Goal: Task Accomplishment & Management: Manage account settings

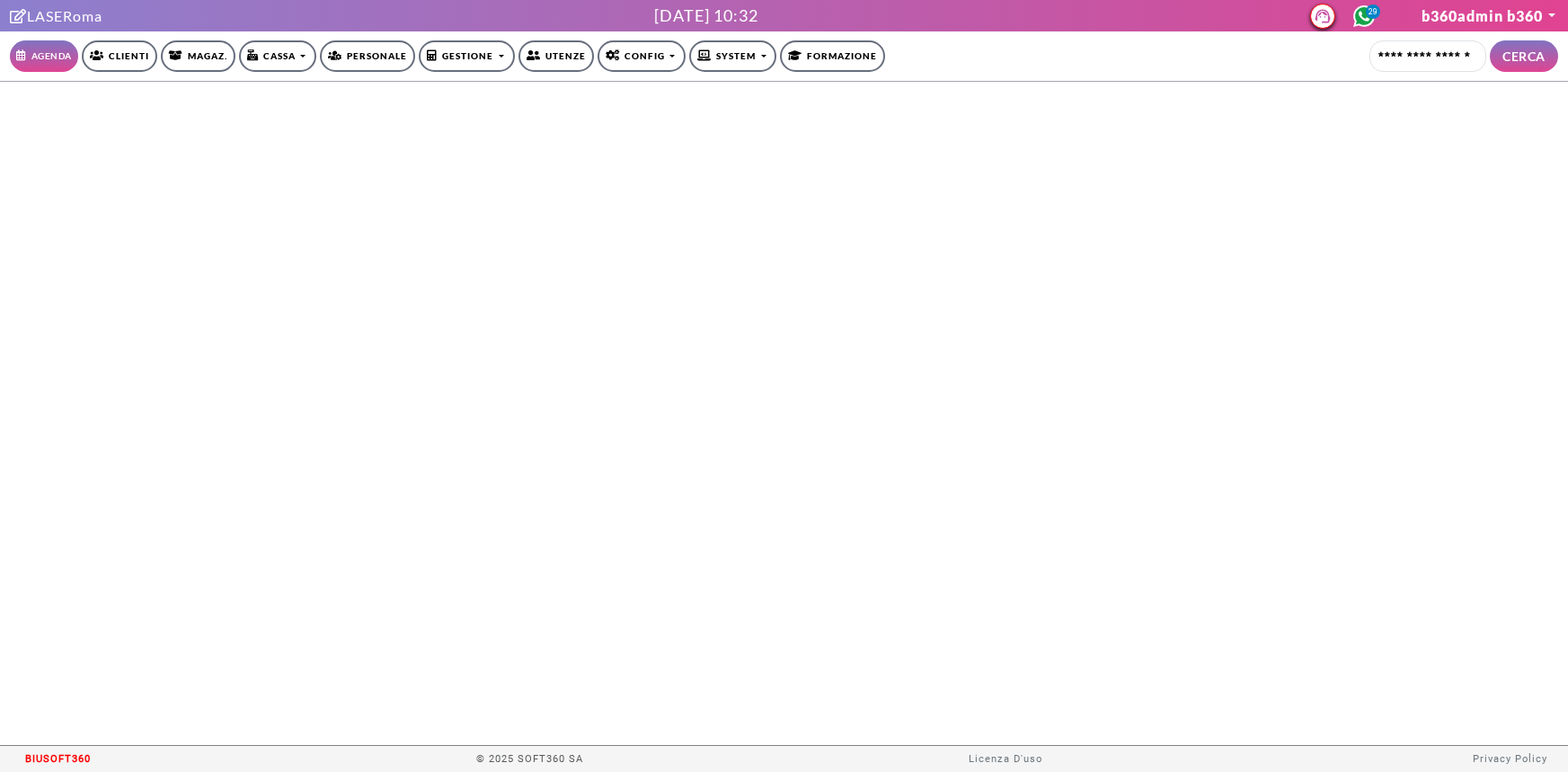
select select "*********"
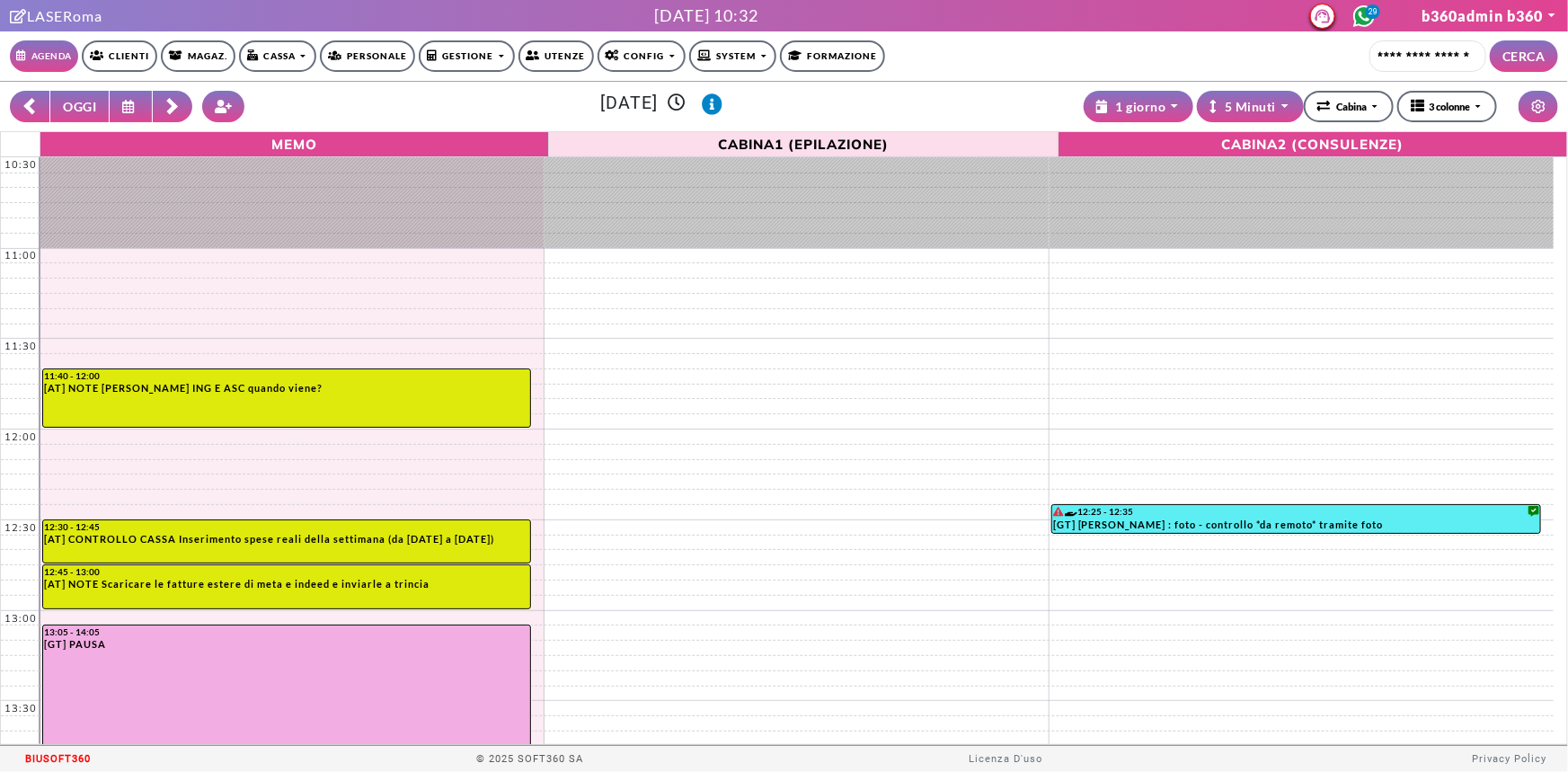
click at [144, 61] on link "Clienti" at bounding box center [119, 56] width 76 height 32
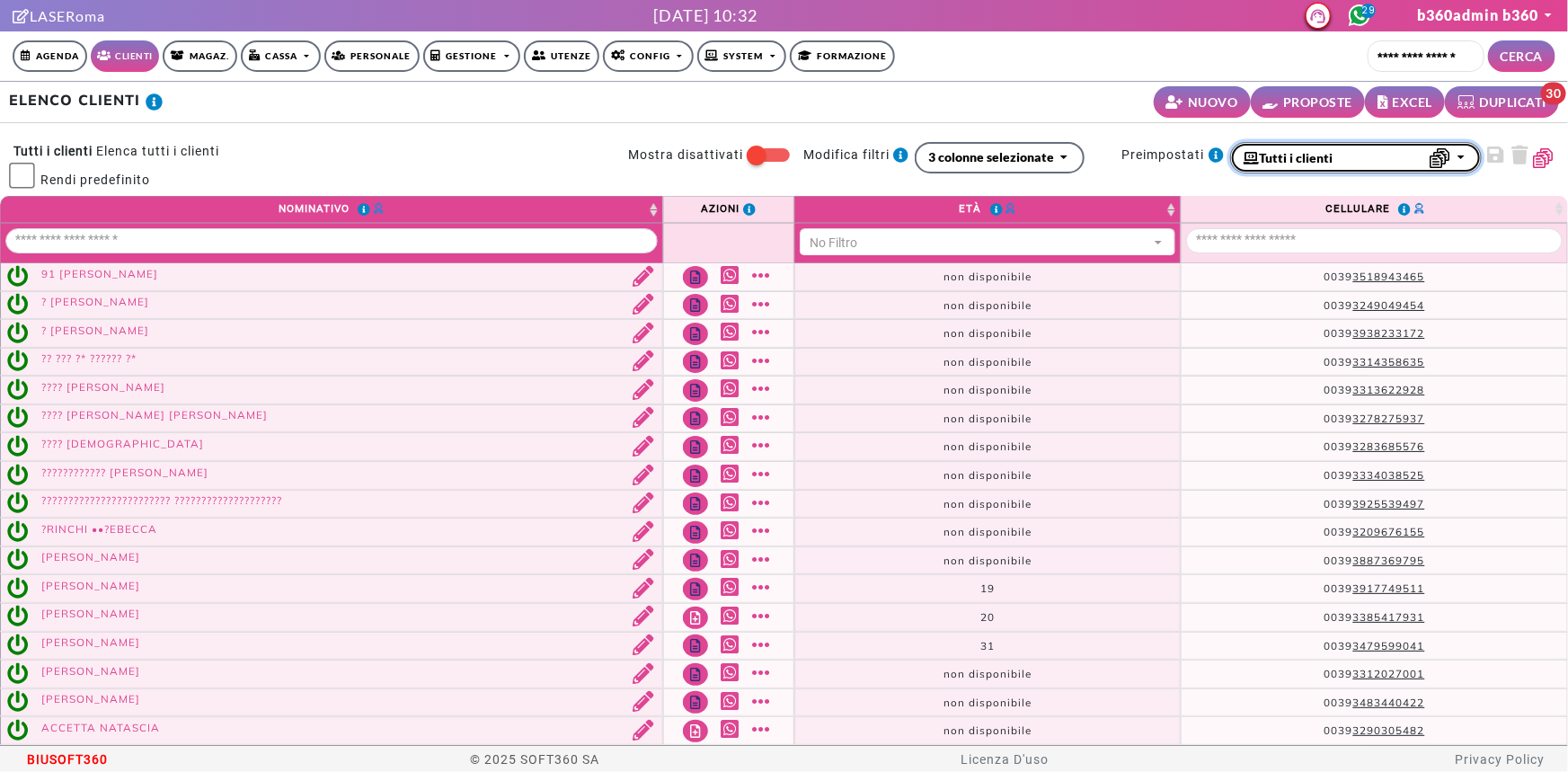
click at [1273, 157] on span "Tutti i clienti" at bounding box center [1288, 158] width 90 height 19
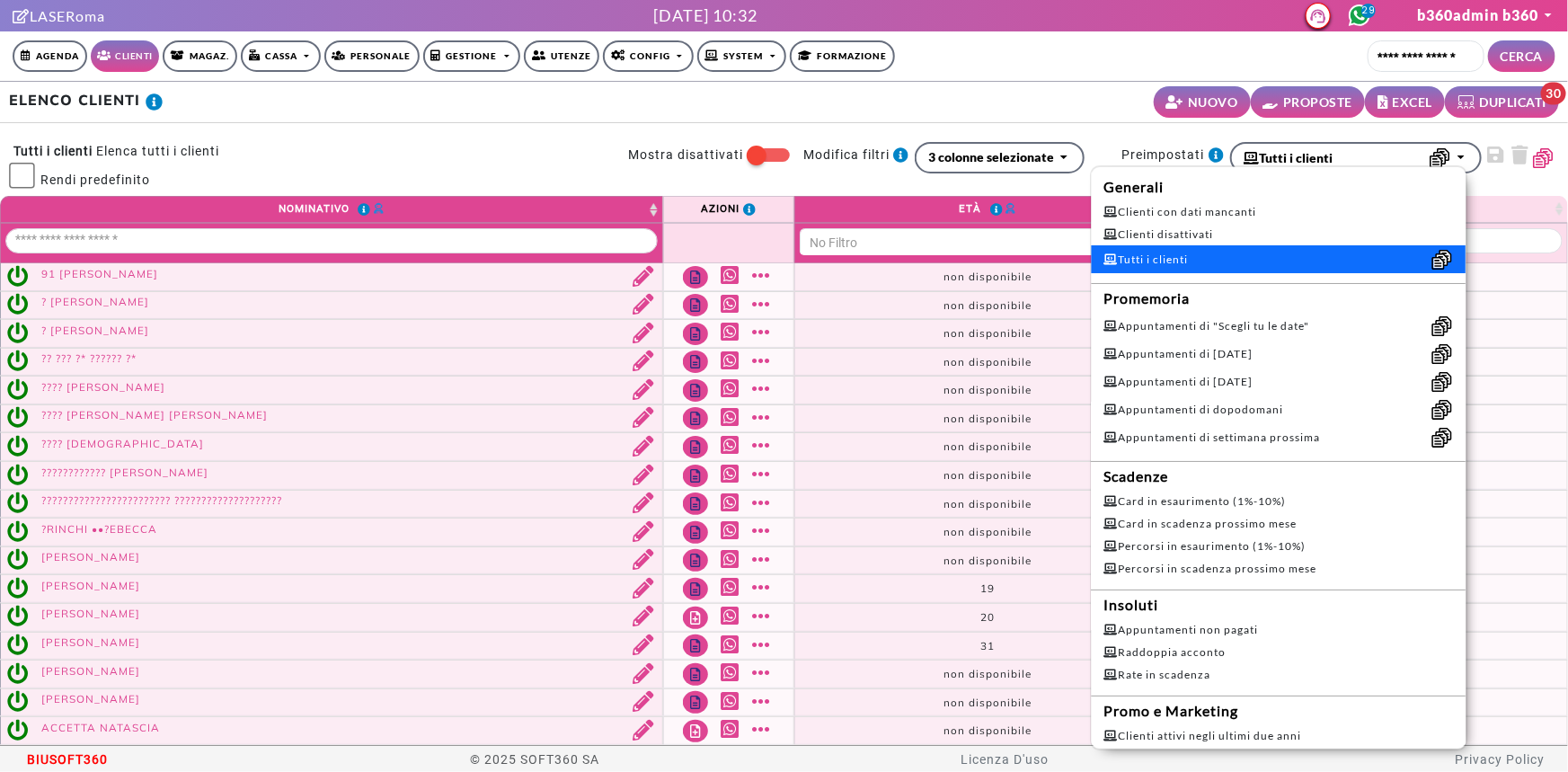
scroll to position [9, 0]
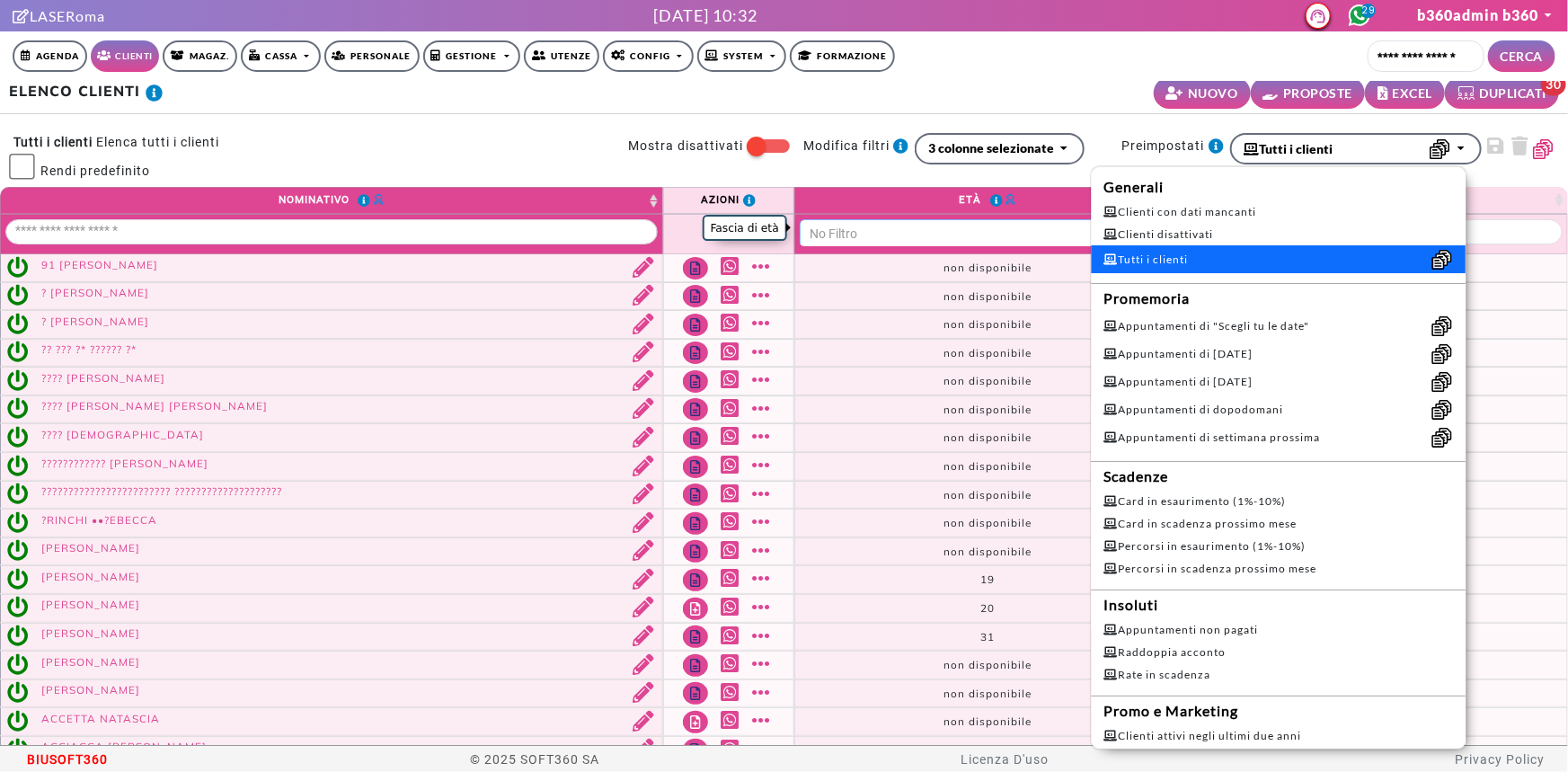
click at [938, 233] on div "No Filtro" at bounding box center [979, 234] width 339 height 19
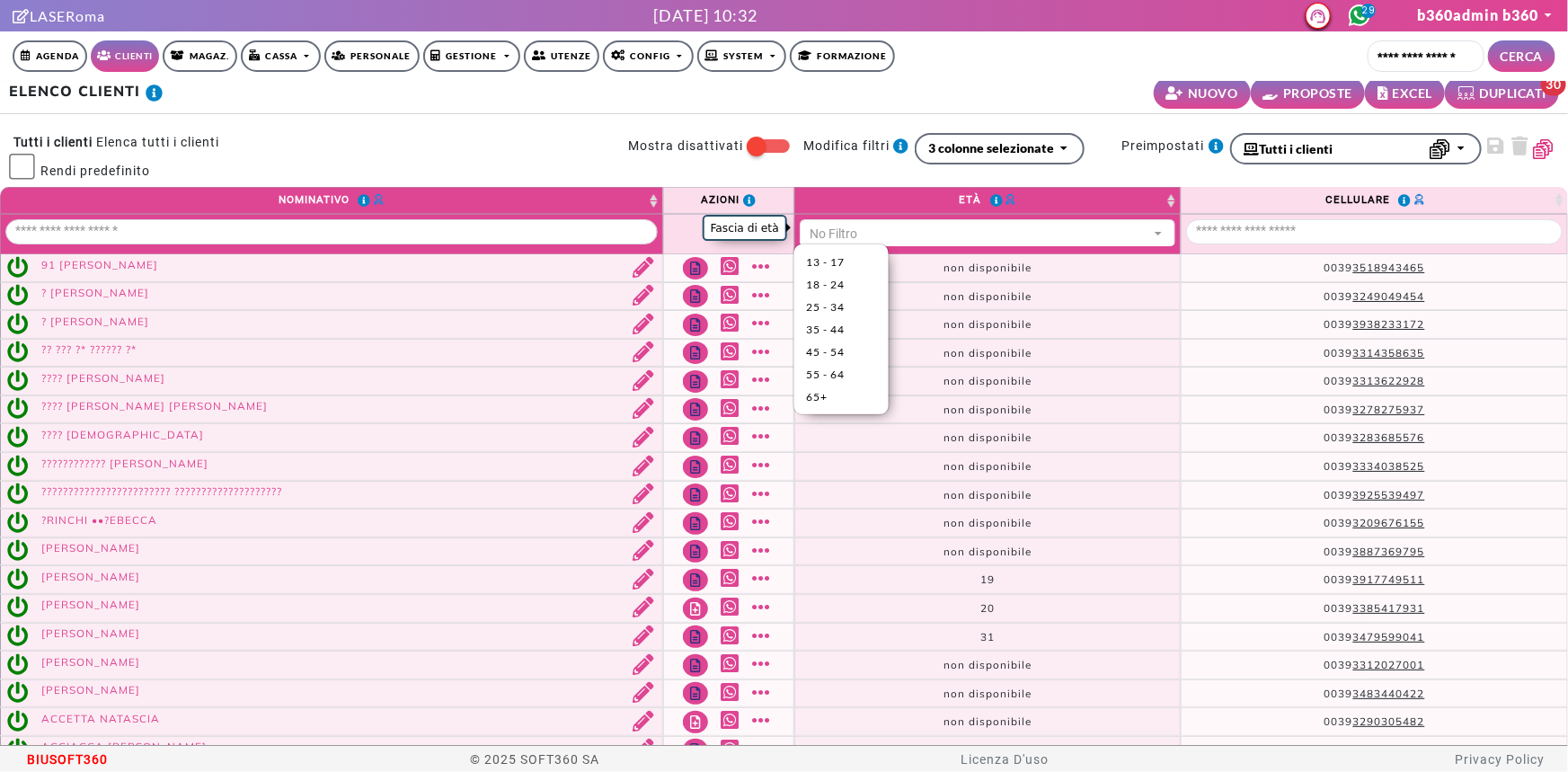
scroll to position [3, 0]
click at [849, 262] on span "13 - 17" at bounding box center [842, 262] width 69 height 16
select select "*****"
select select "**"
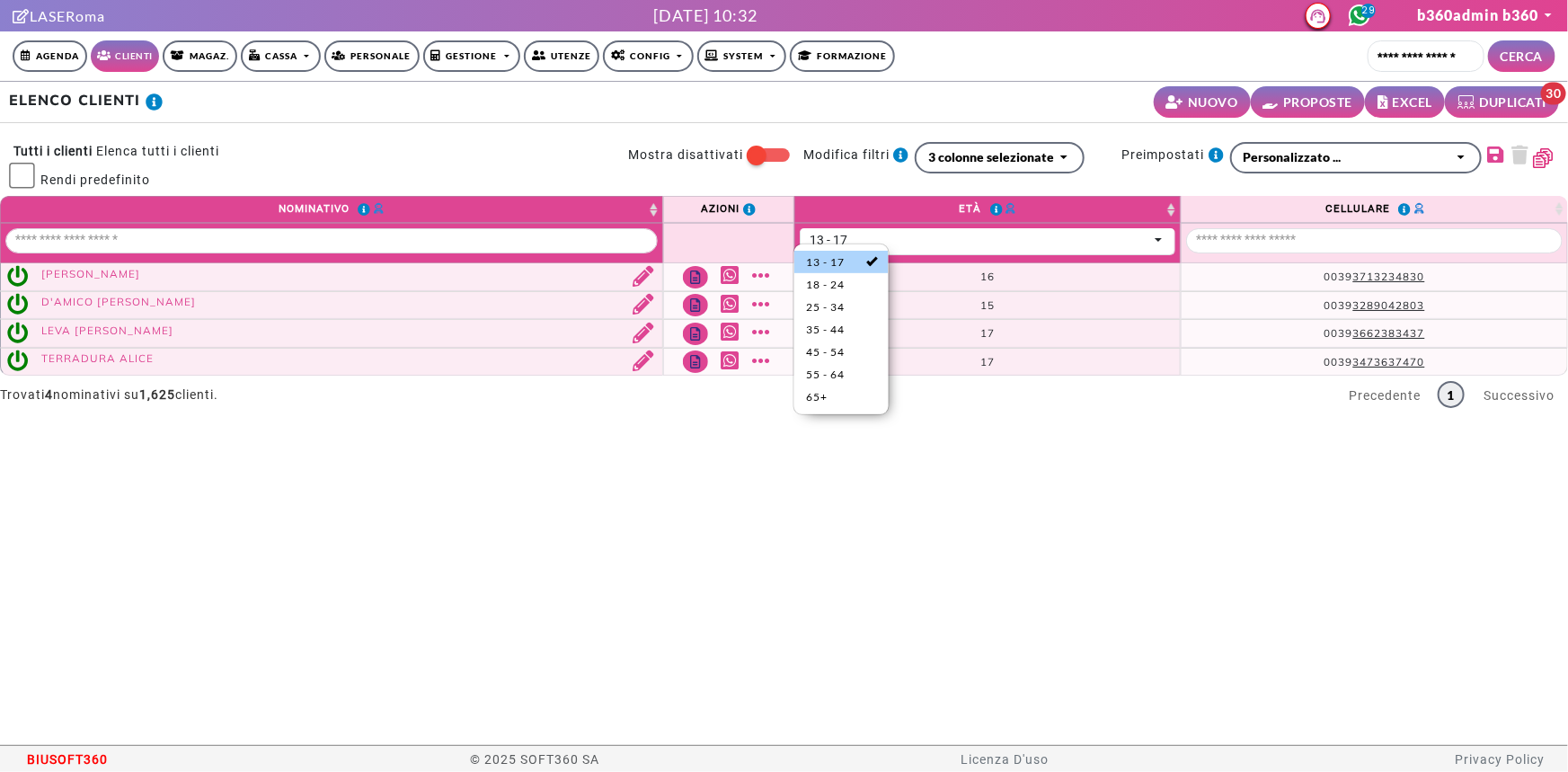
scroll to position [0, 0]
click at [1105, 491] on div "ELENCO CLIENTI NUOVO PROPOSTE EXCEL DUPLICATI 30 0 Tutti i clienti Elenca tutti…" at bounding box center [784, 414] width 1568 height 664
click at [764, 325] on link "Mostra altro" at bounding box center [764, 332] width 23 height 21
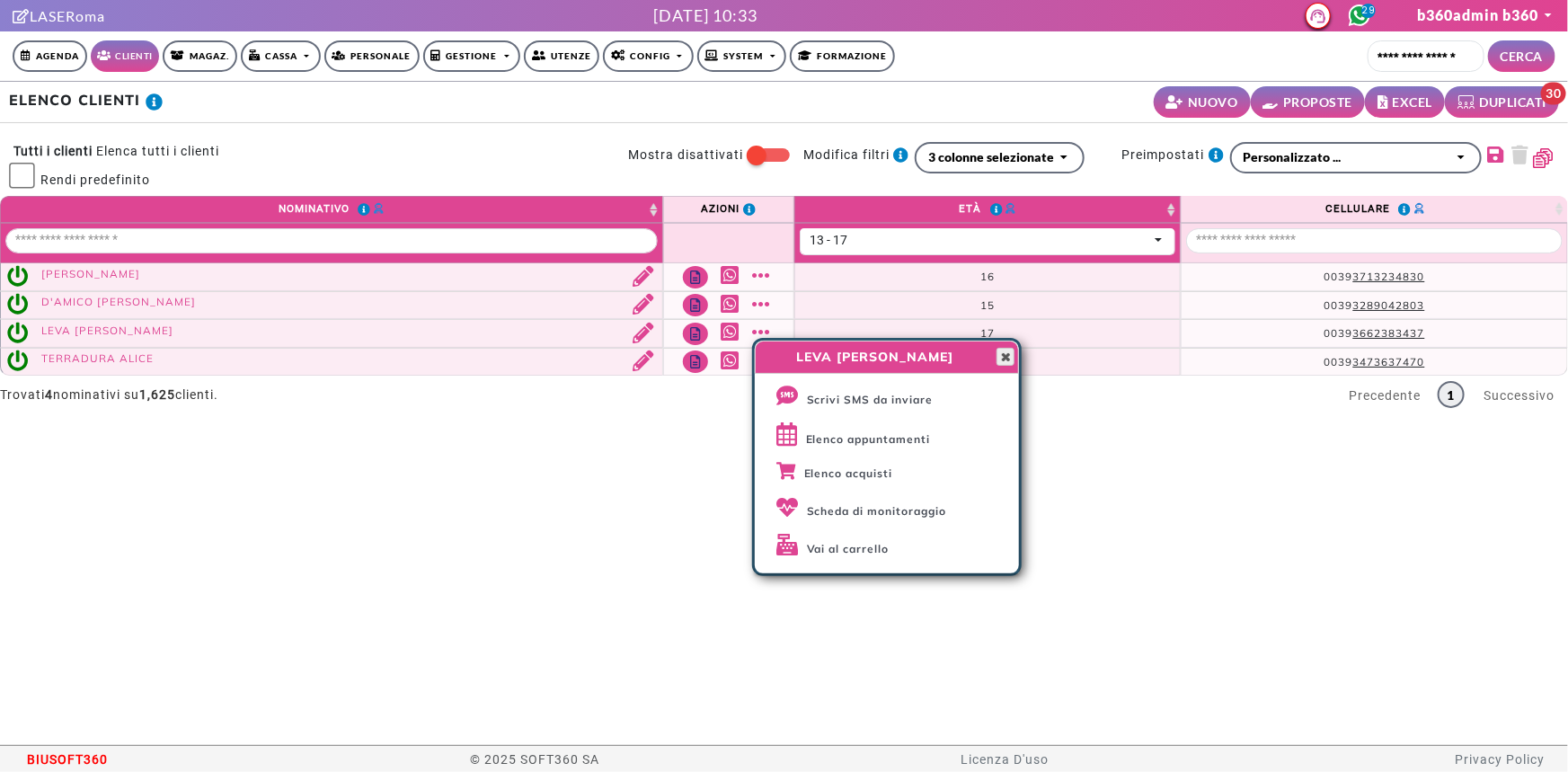
click at [1010, 351] on span "button" at bounding box center [1006, 357] width 15 height 15
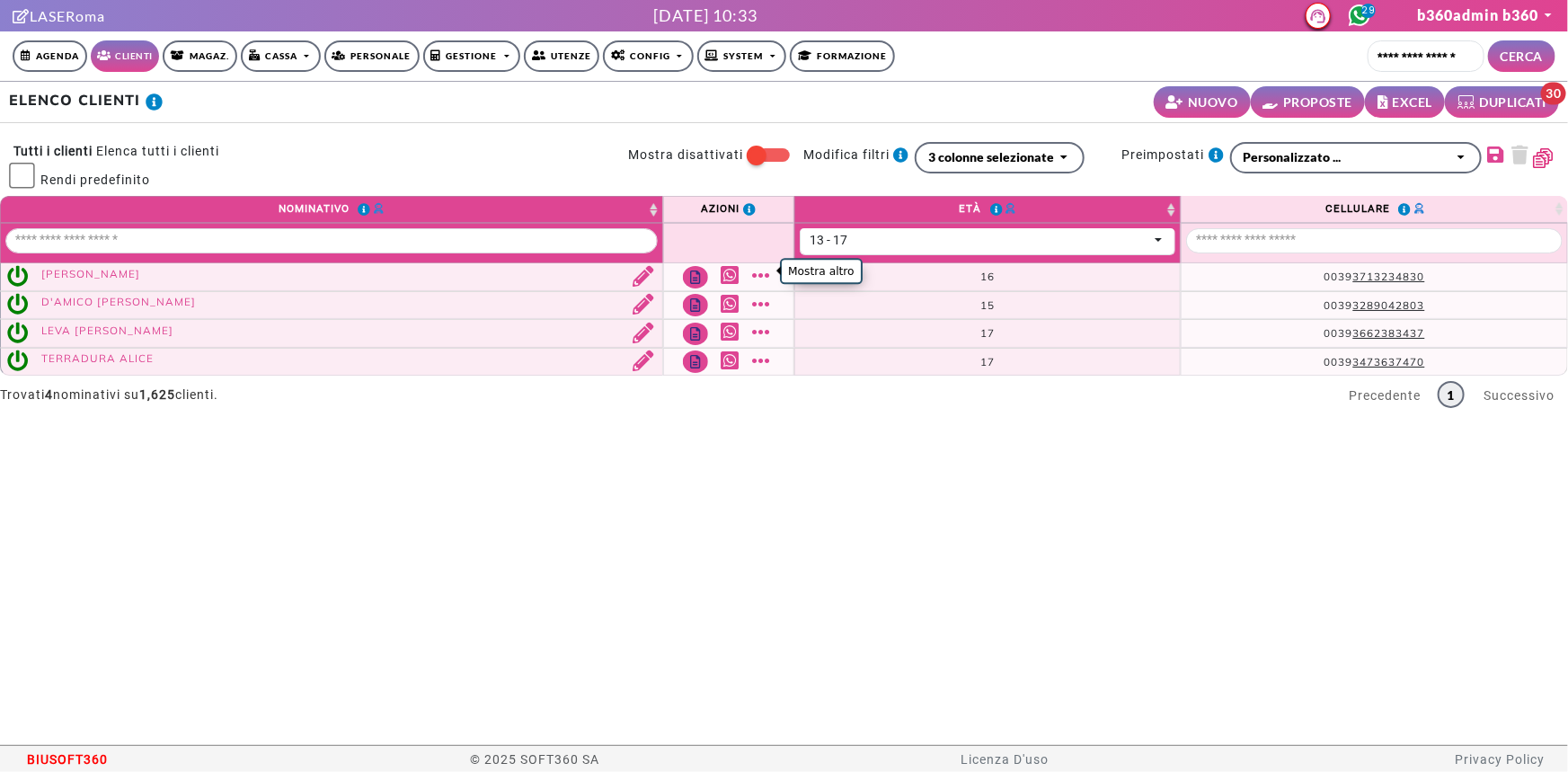
click at [764, 276] on link "Mostra altro" at bounding box center [764, 275] width 23 height 21
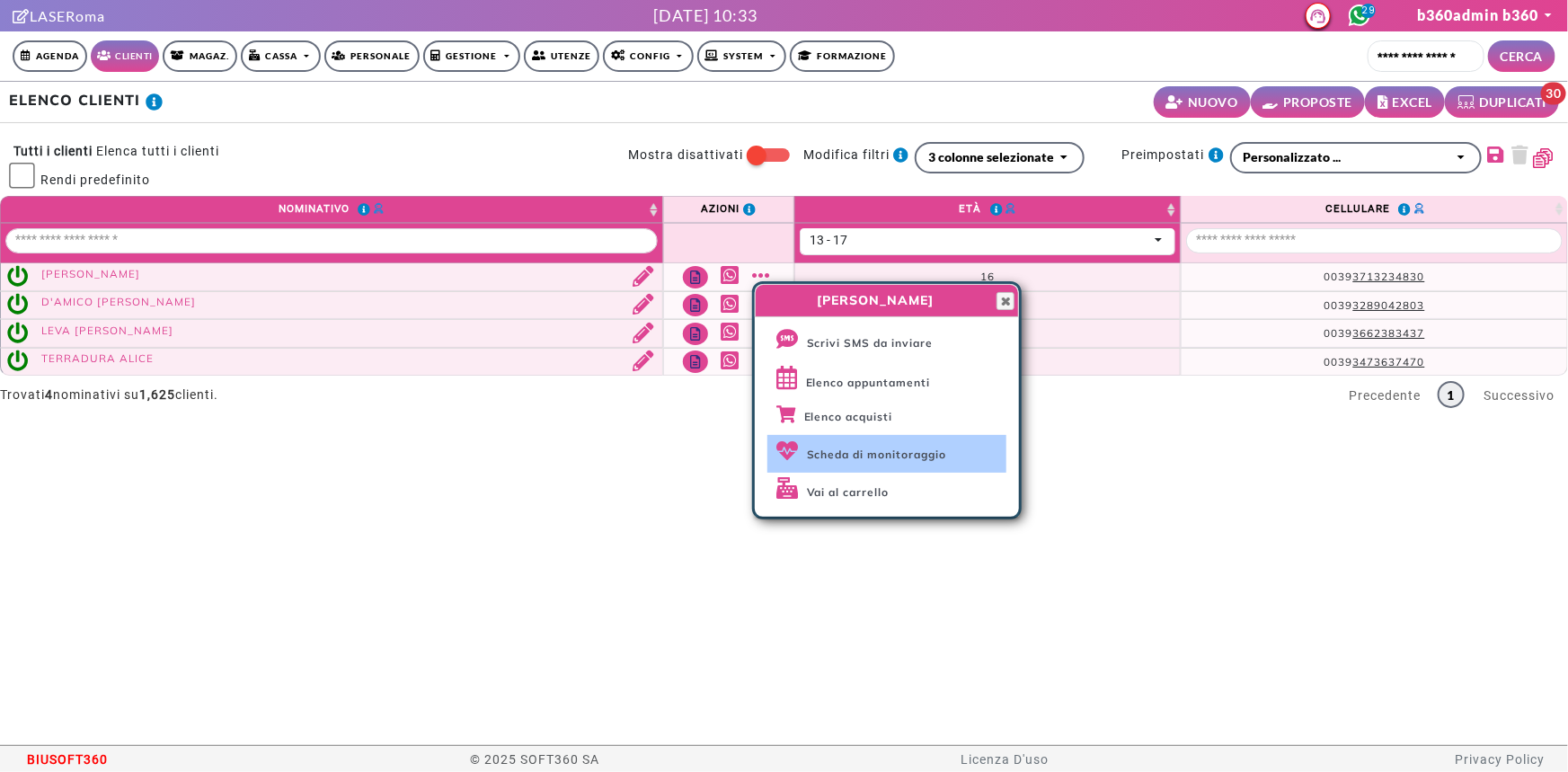
click at [923, 450] on span "Scheda di monitoraggio" at bounding box center [877, 454] width 140 height 14
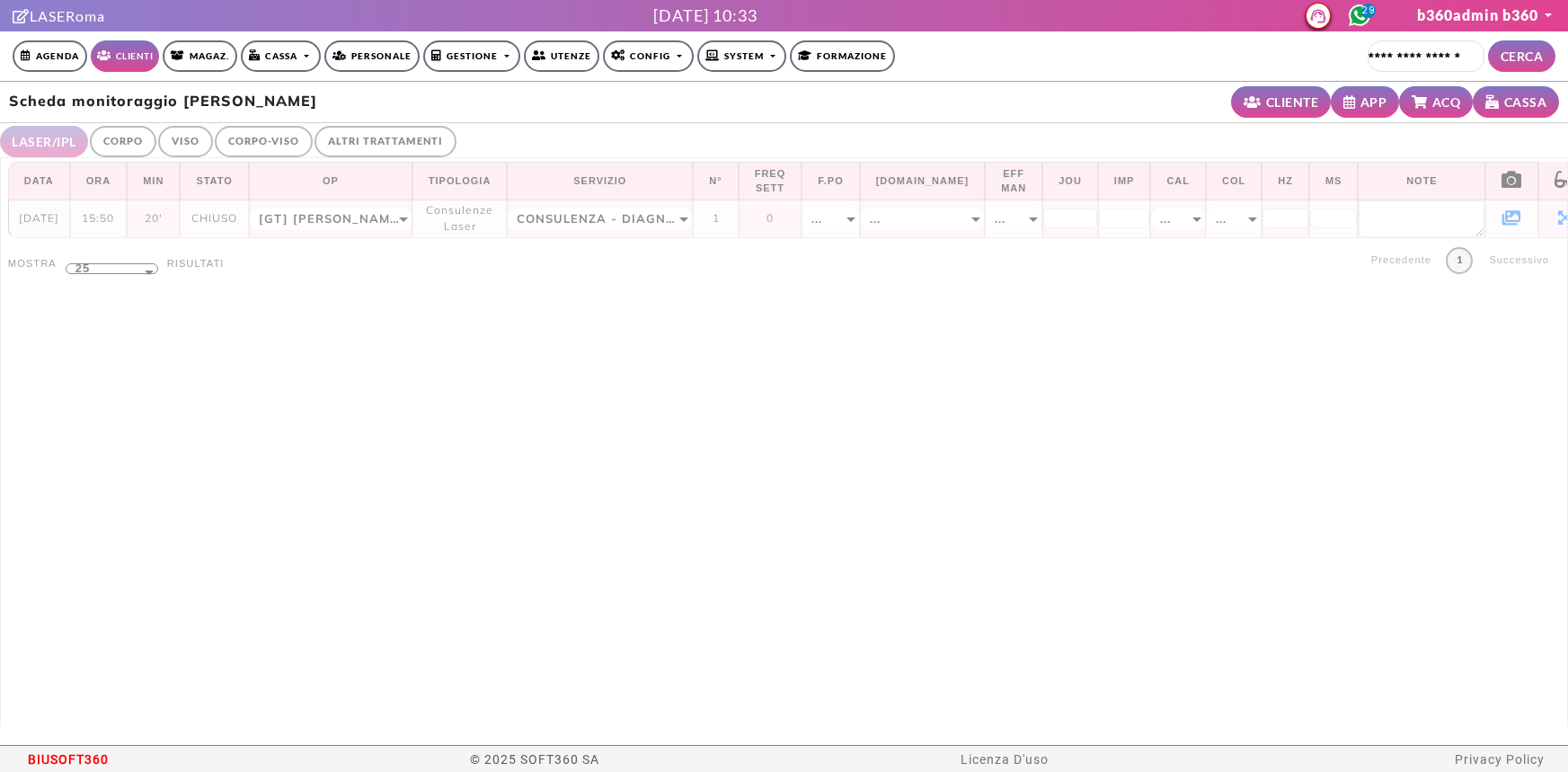
select select "**"
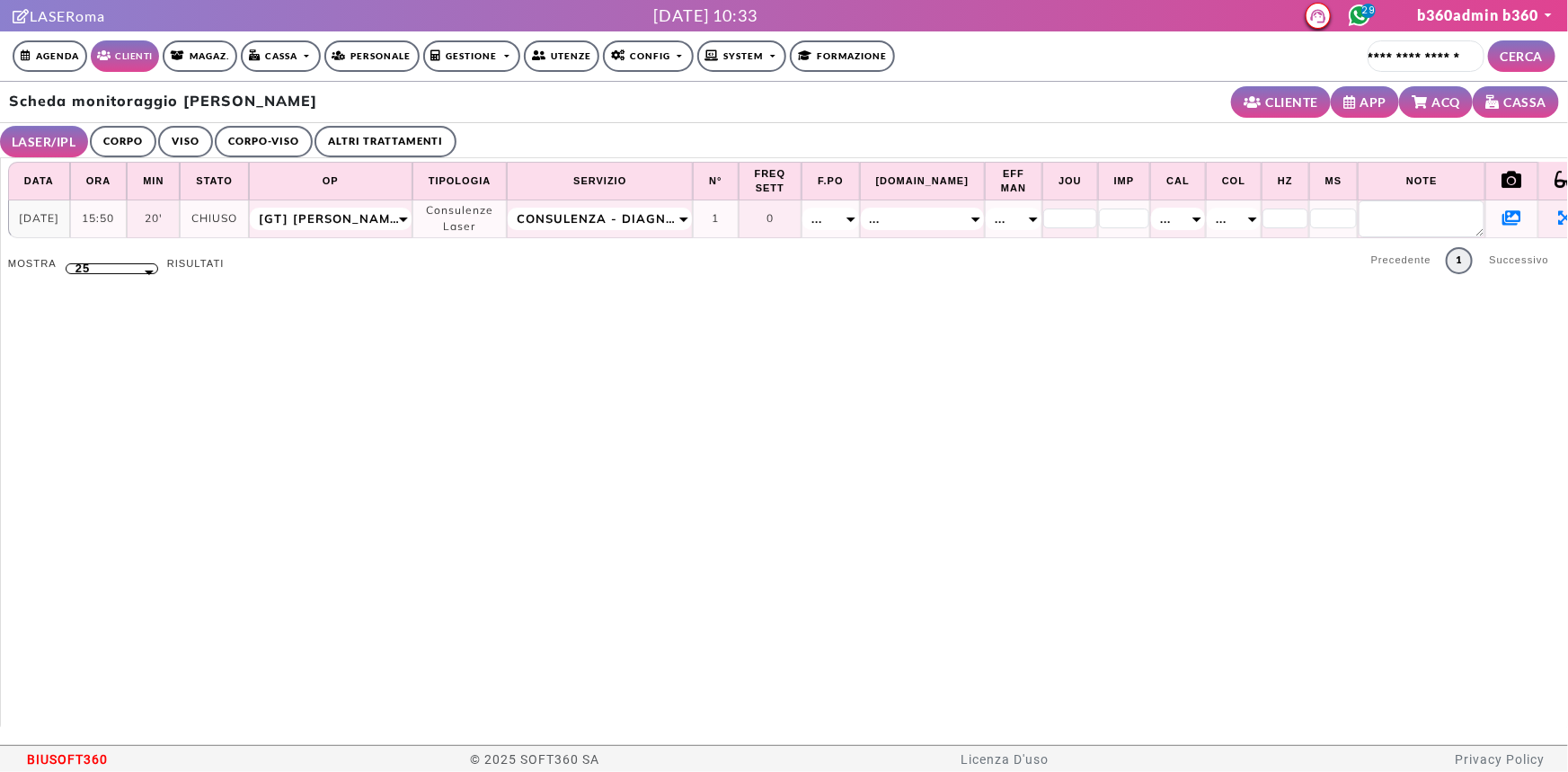
click at [1502, 217] on icon at bounding box center [1512, 218] width 19 height 16
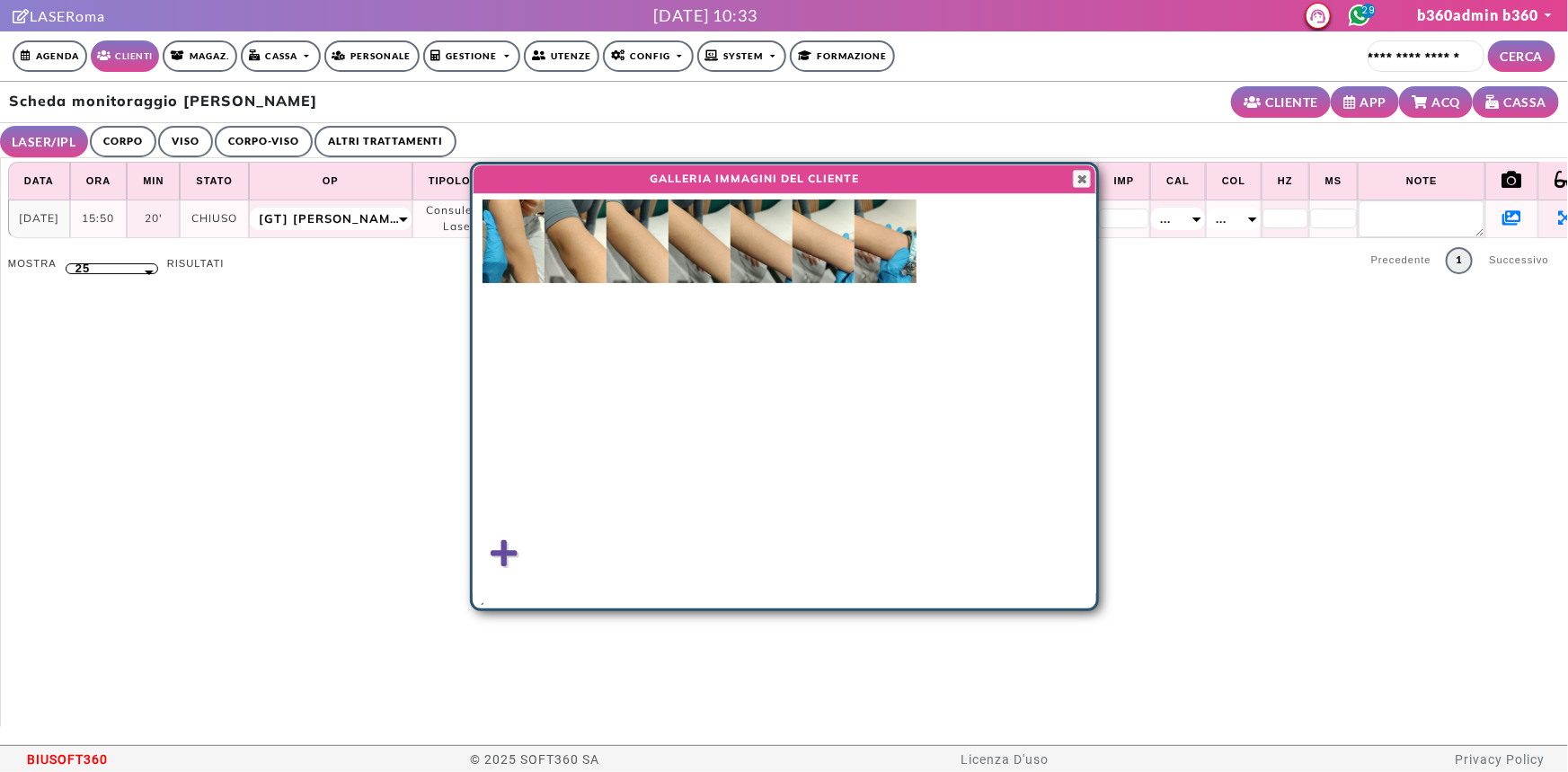
click at [529, 224] on img at bounding box center [514, 242] width 62 height 84
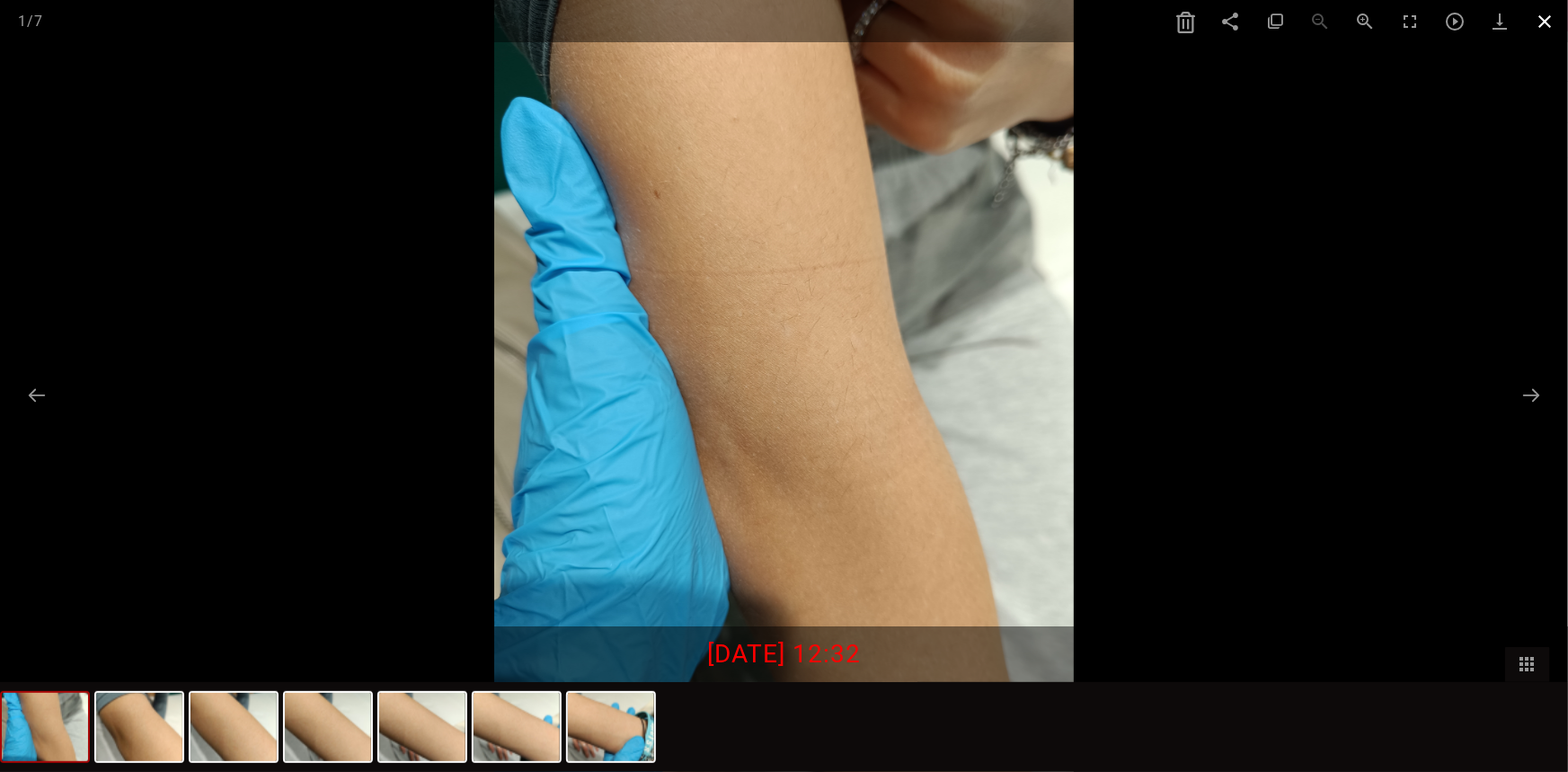
click at [1545, 19] on span at bounding box center [1545, 21] width 45 height 42
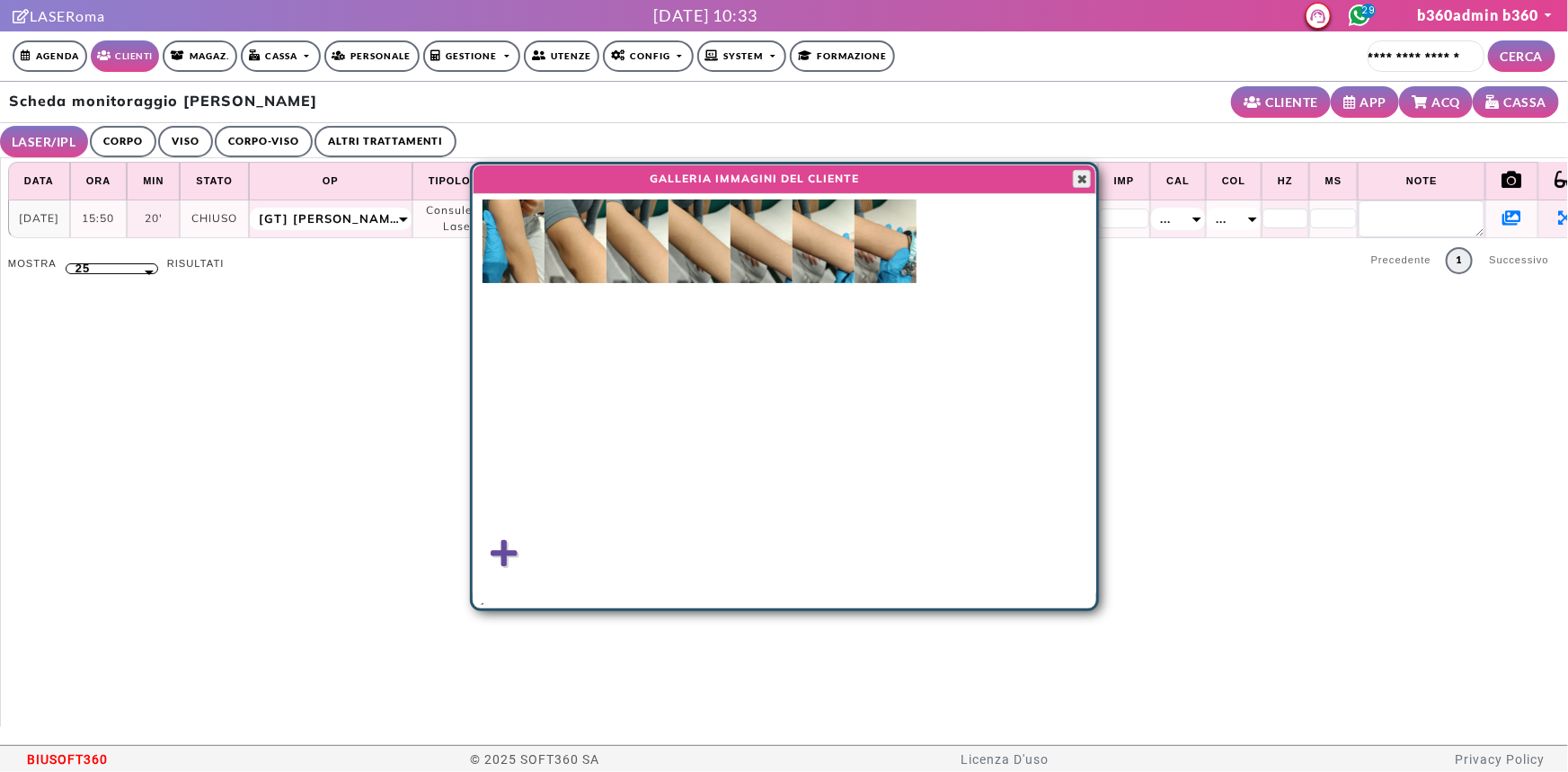
click at [1087, 180] on span "button" at bounding box center [1082, 179] width 15 height 15
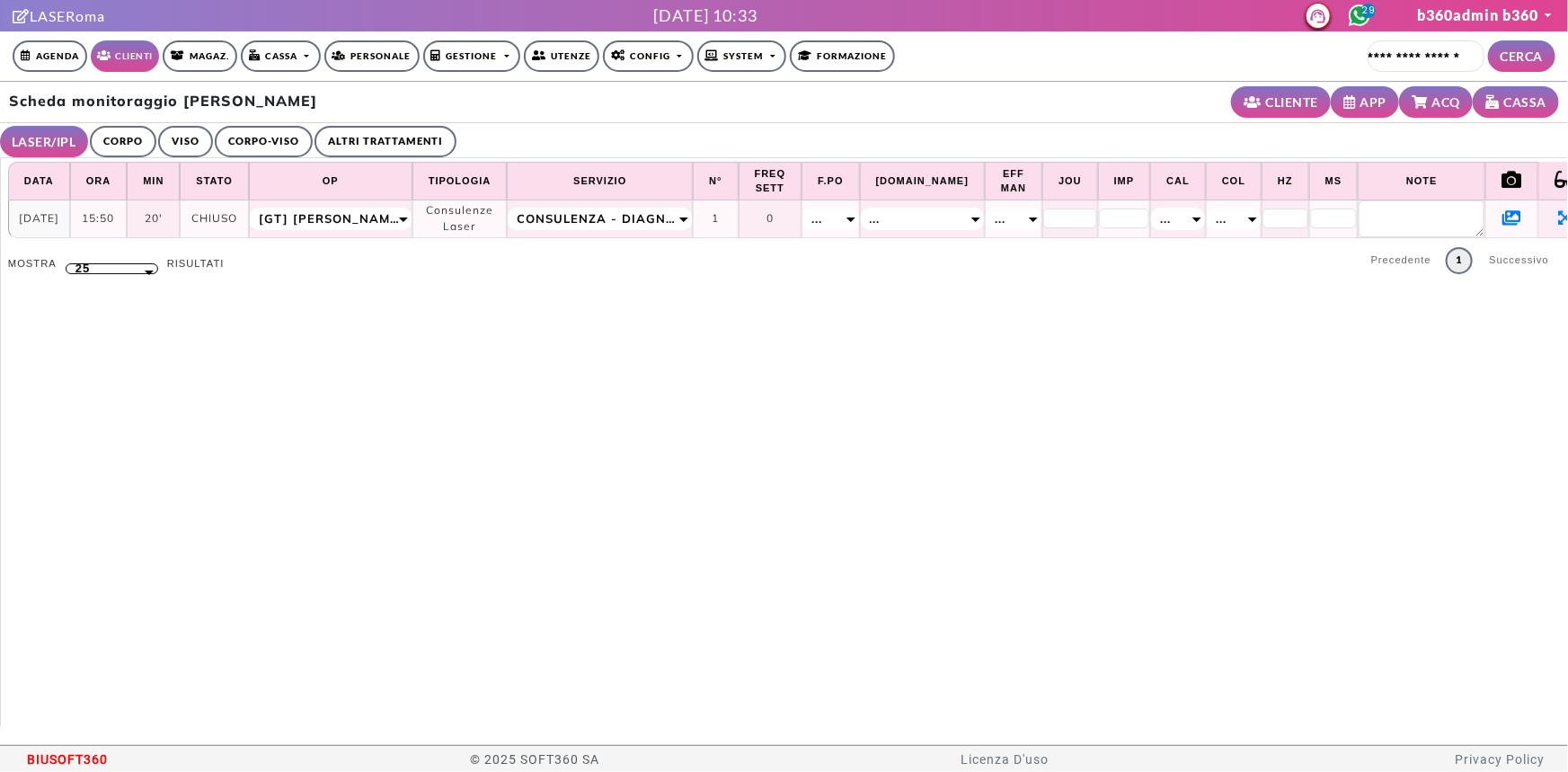
click at [107, 149] on link "CORPO" at bounding box center [123, 141] width 67 height 32
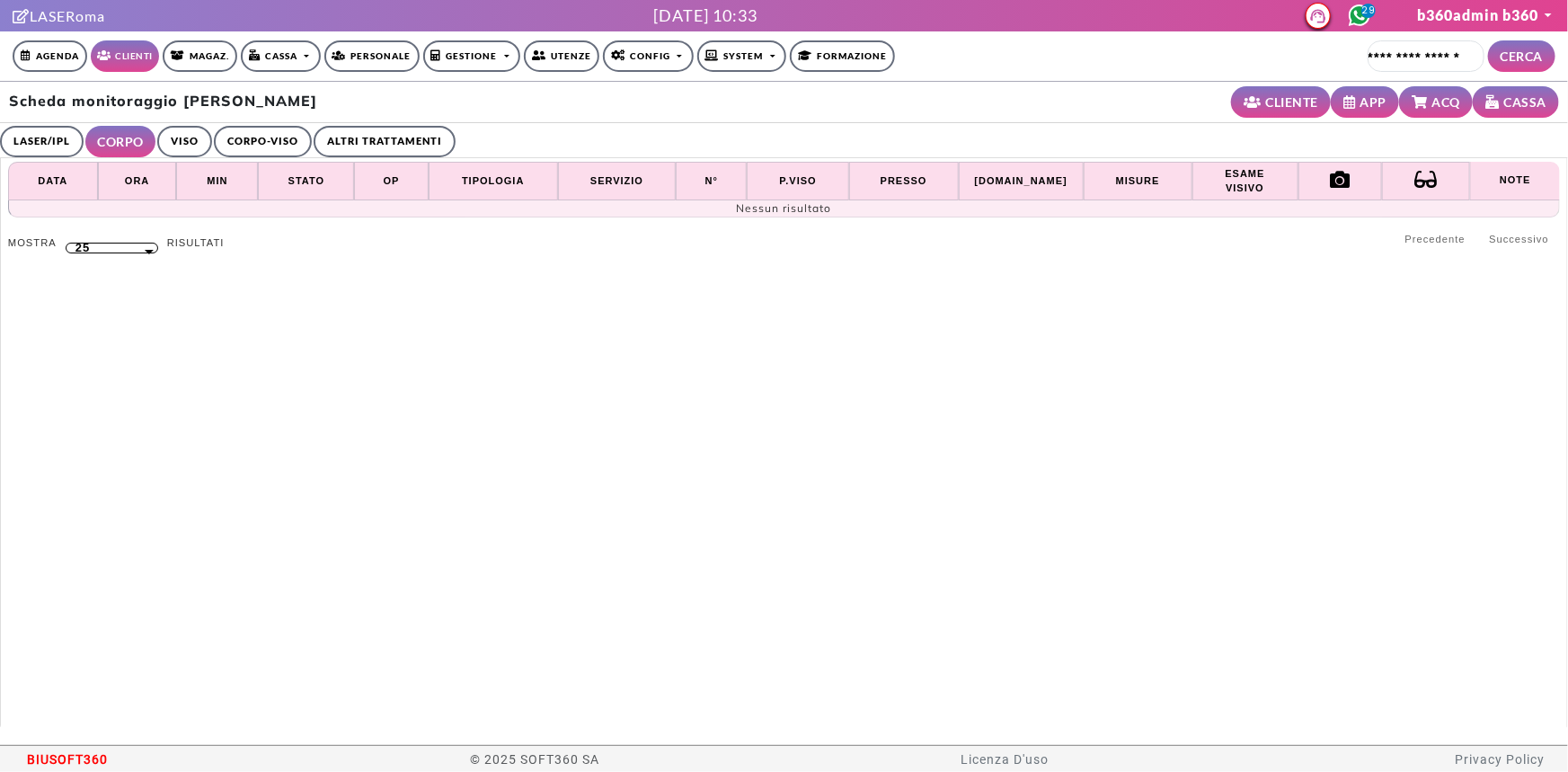
click at [188, 151] on link "VISO" at bounding box center [185, 141] width 55 height 32
click at [229, 146] on link "CORPO-VISO" at bounding box center [261, 141] width 98 height 32
click at [351, 135] on link "ALTRI TRATTAMENTI" at bounding box center [389, 141] width 142 height 32
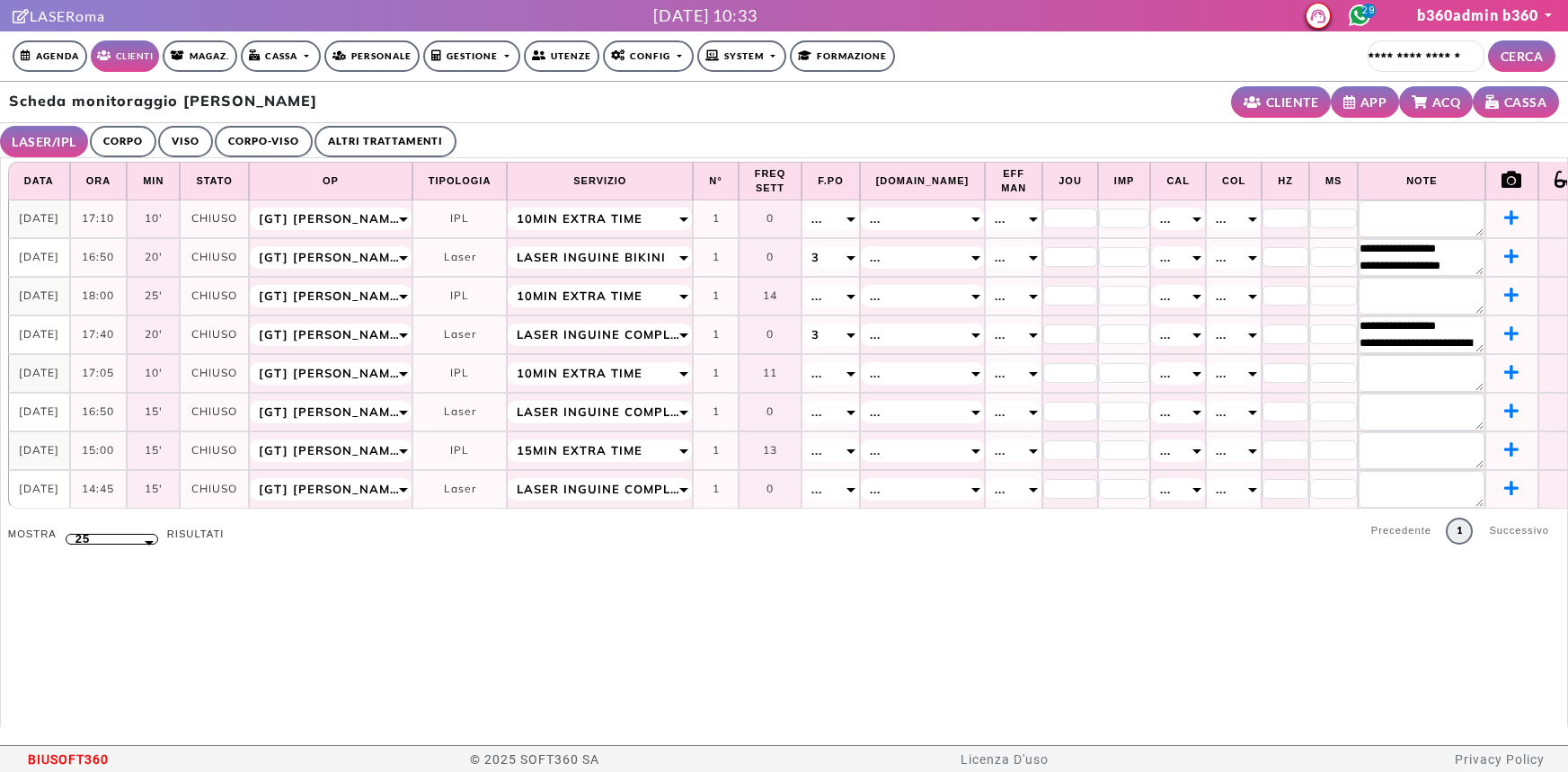
select select "**"
click at [118, 147] on link "CORPO" at bounding box center [123, 141] width 67 height 32
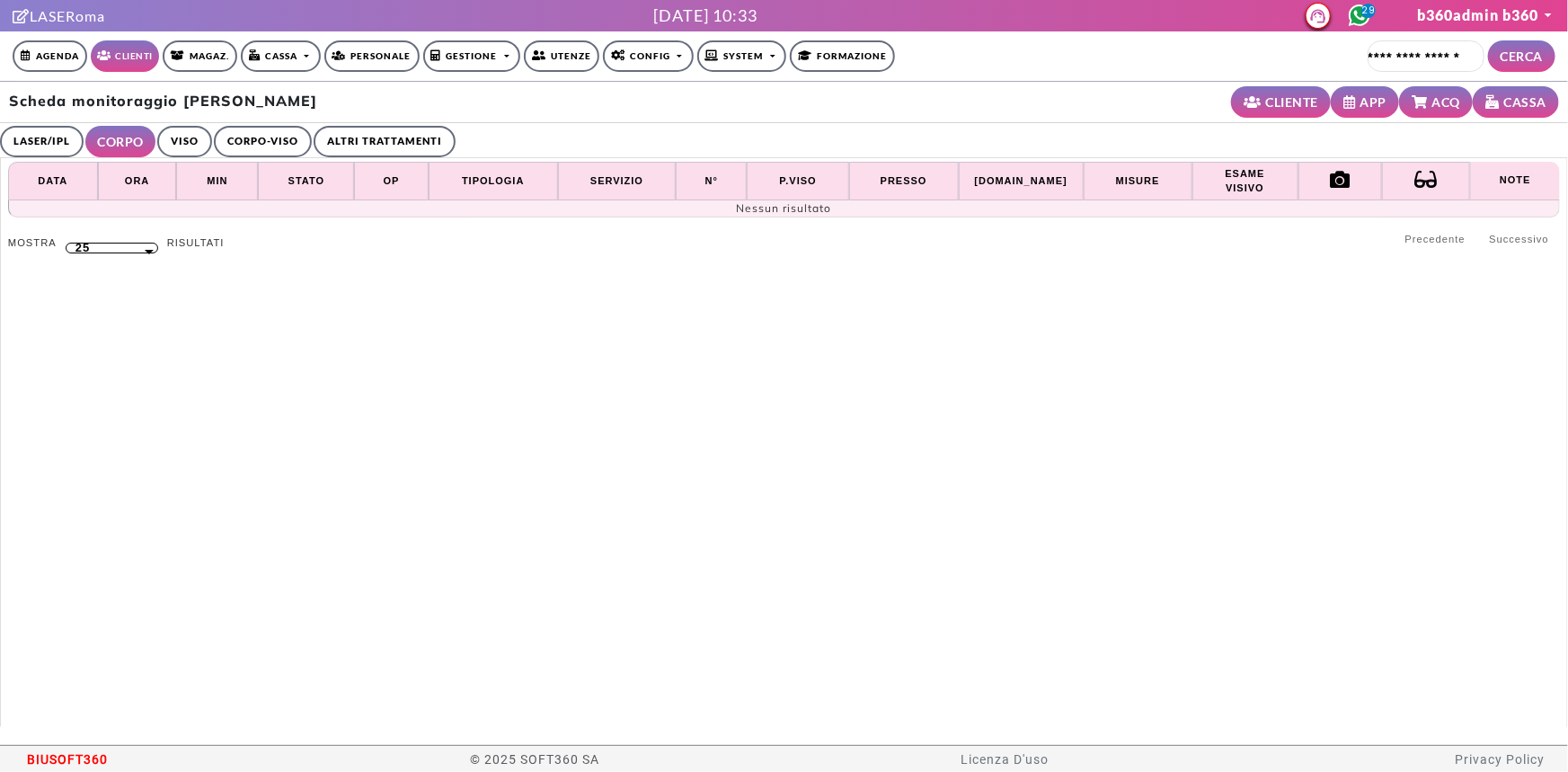
click at [186, 153] on link "VISO" at bounding box center [185, 141] width 55 height 32
click at [261, 136] on link "CORPO-VISO" at bounding box center [261, 141] width 98 height 32
click at [358, 139] on link "ALTRI TRATTAMENTI" at bounding box center [389, 141] width 142 height 32
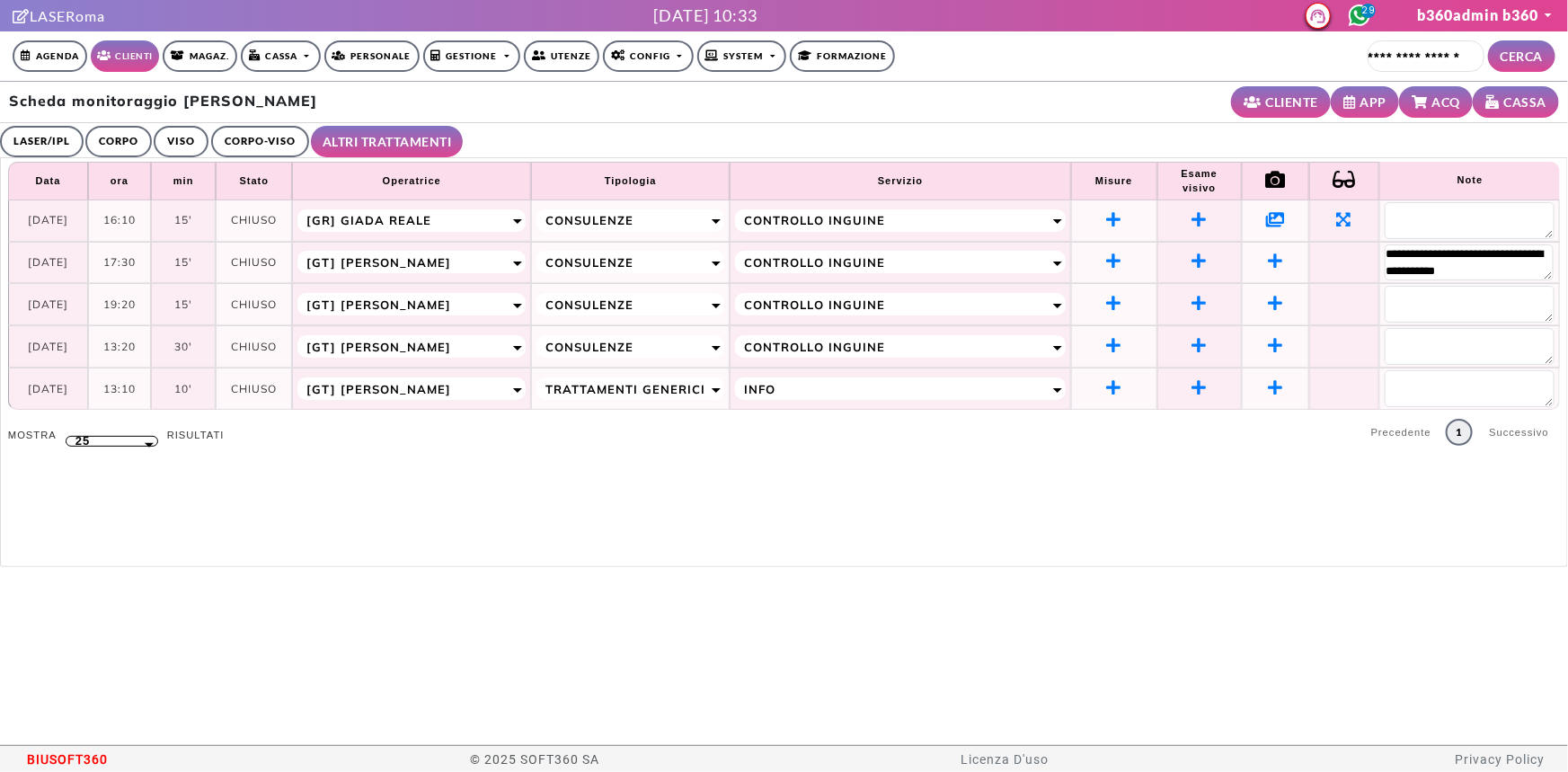
click at [1272, 221] on icon at bounding box center [1276, 220] width 19 height 16
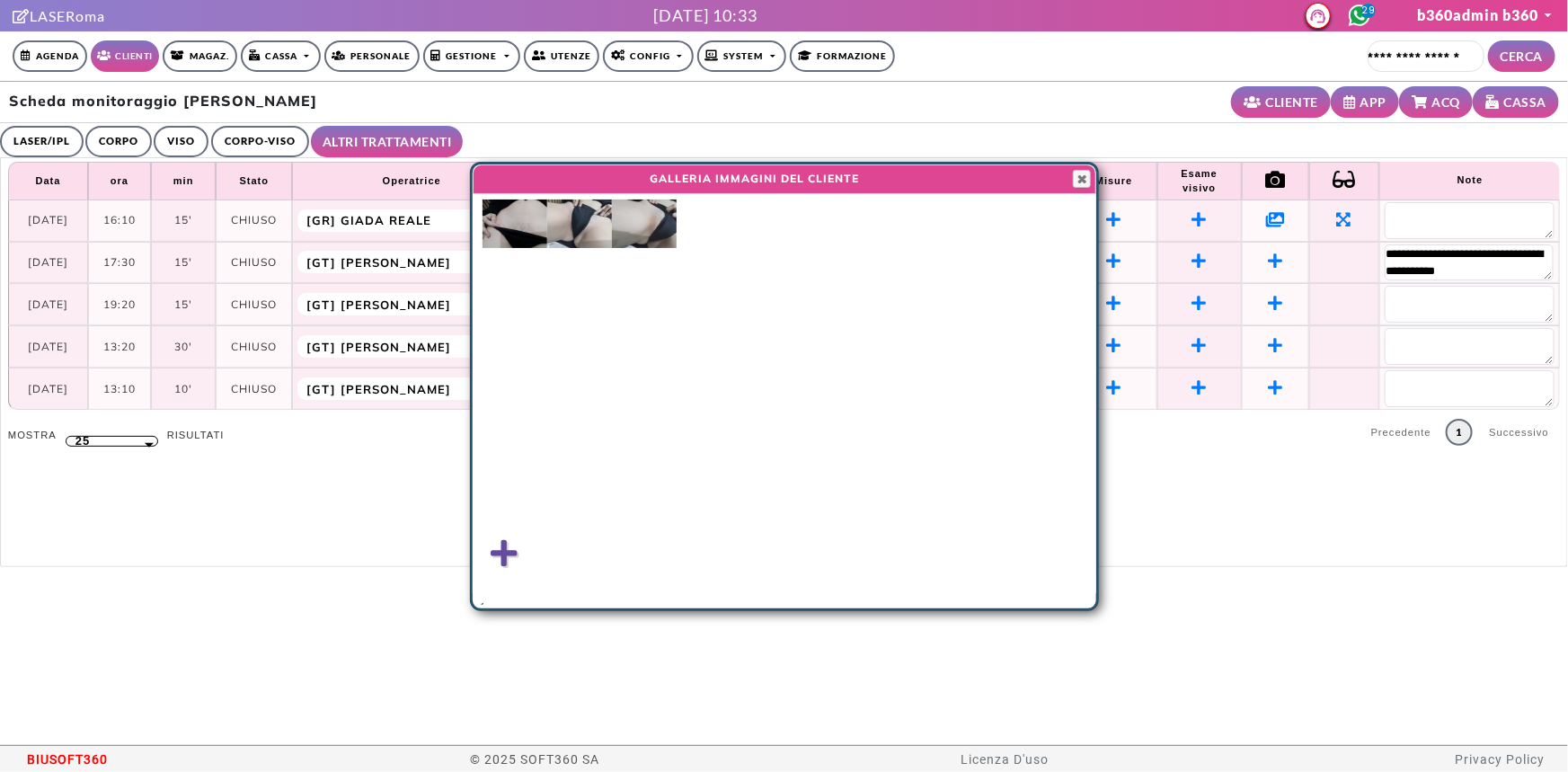
click at [533, 223] on img at bounding box center [515, 223] width 65 height 48
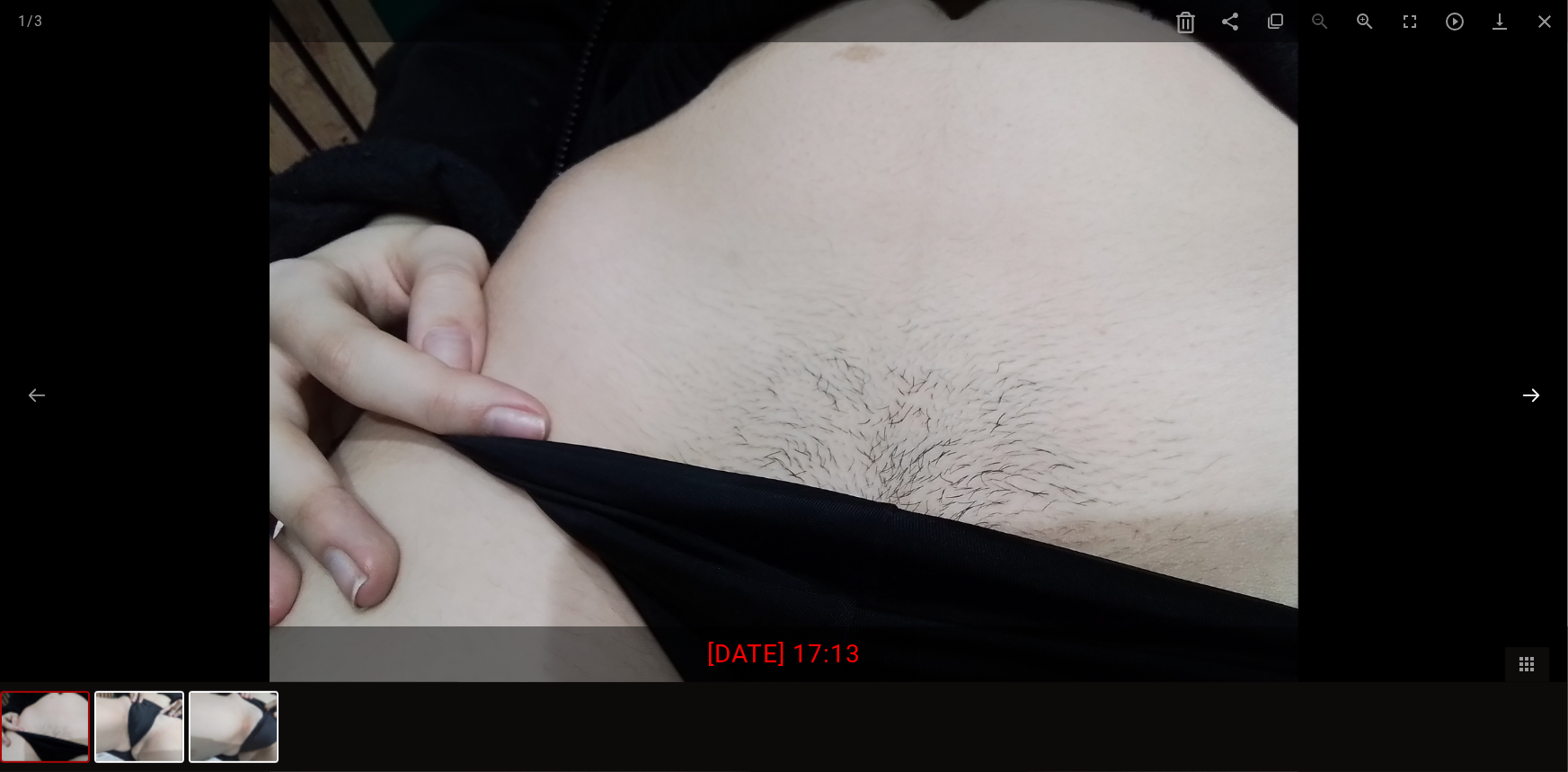
click at [1528, 403] on button at bounding box center [1531, 395] width 37 height 35
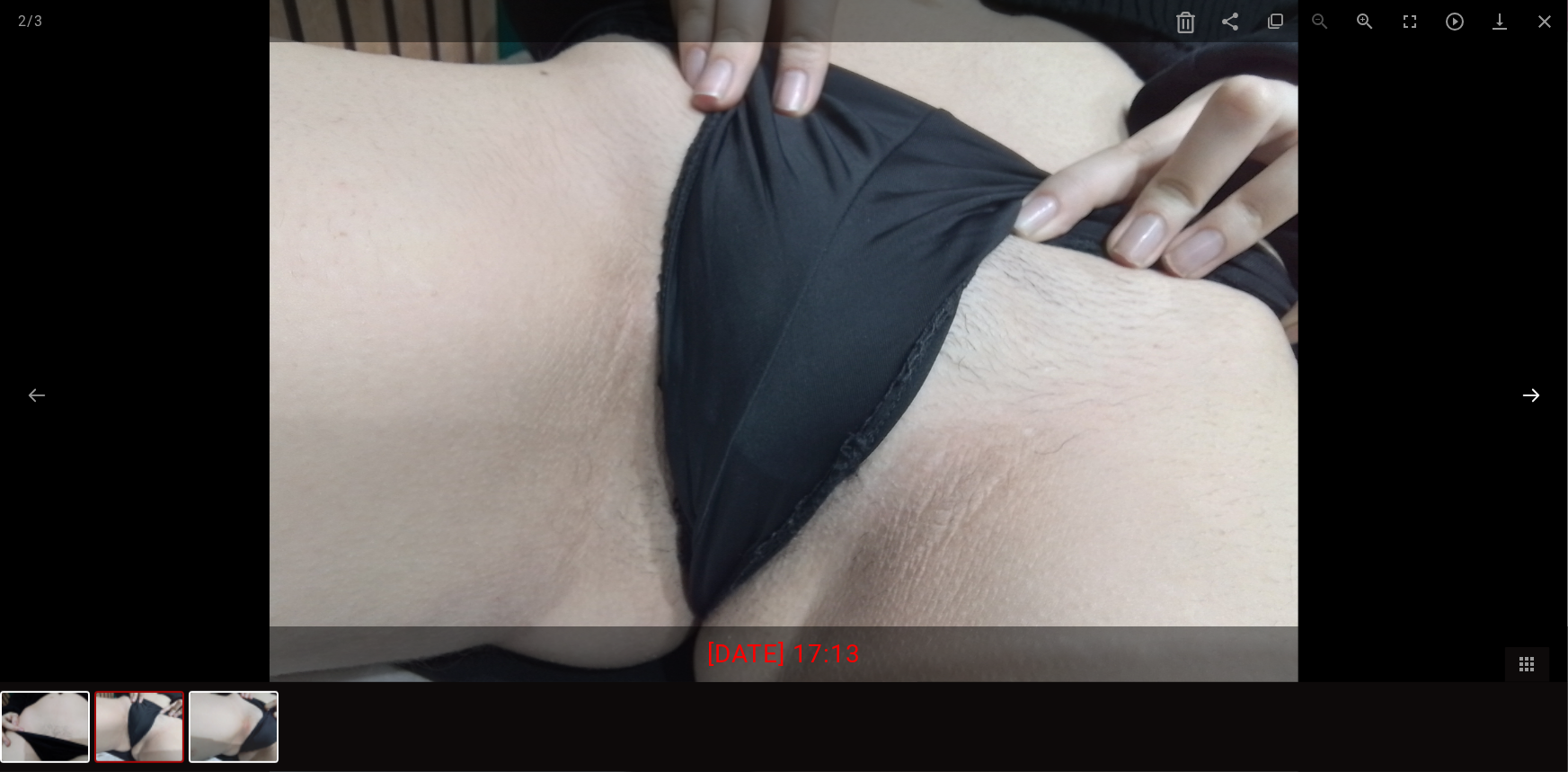
click at [1528, 403] on button at bounding box center [1531, 395] width 37 height 35
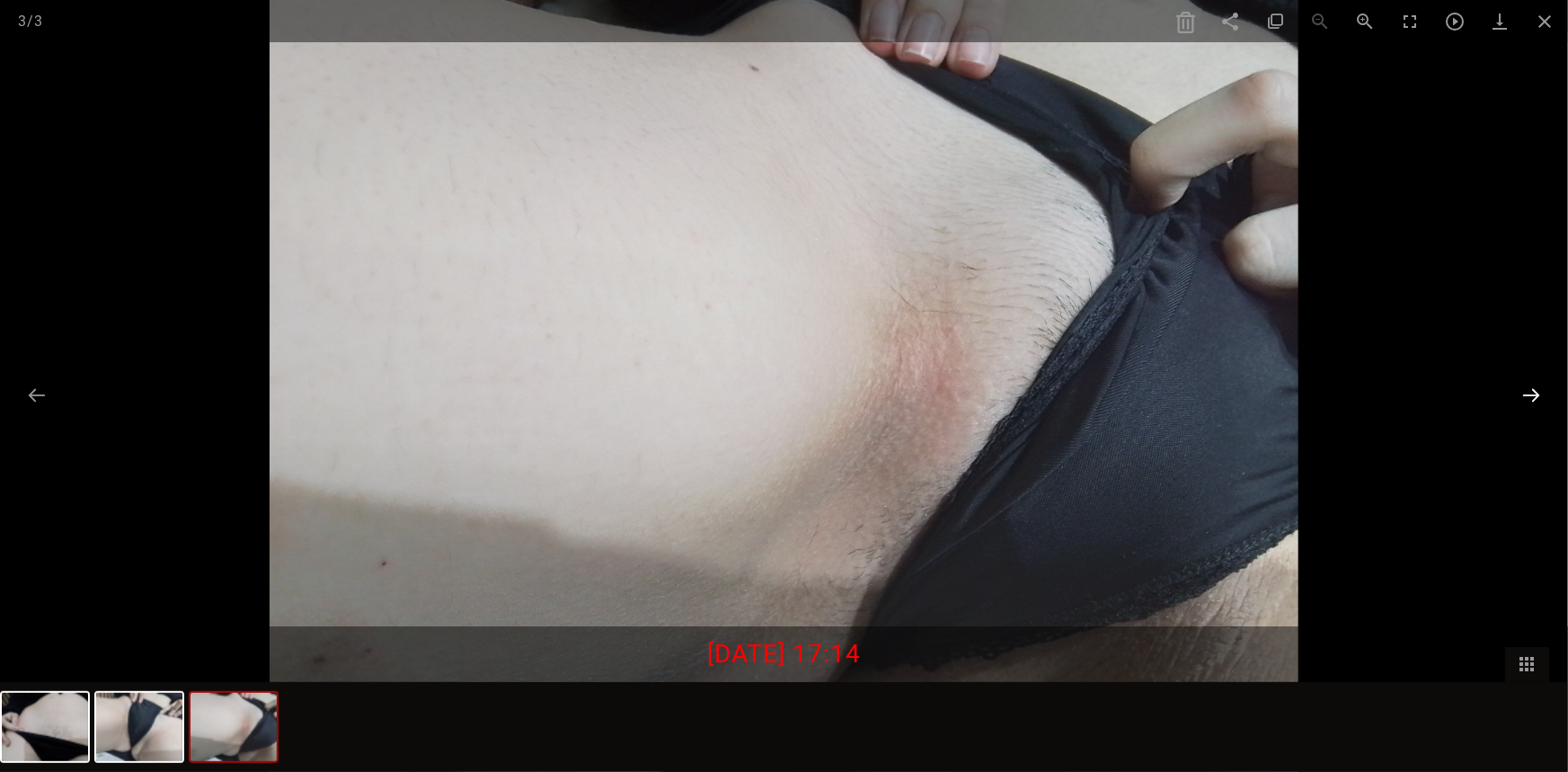
click at [1528, 403] on button at bounding box center [1531, 395] width 37 height 35
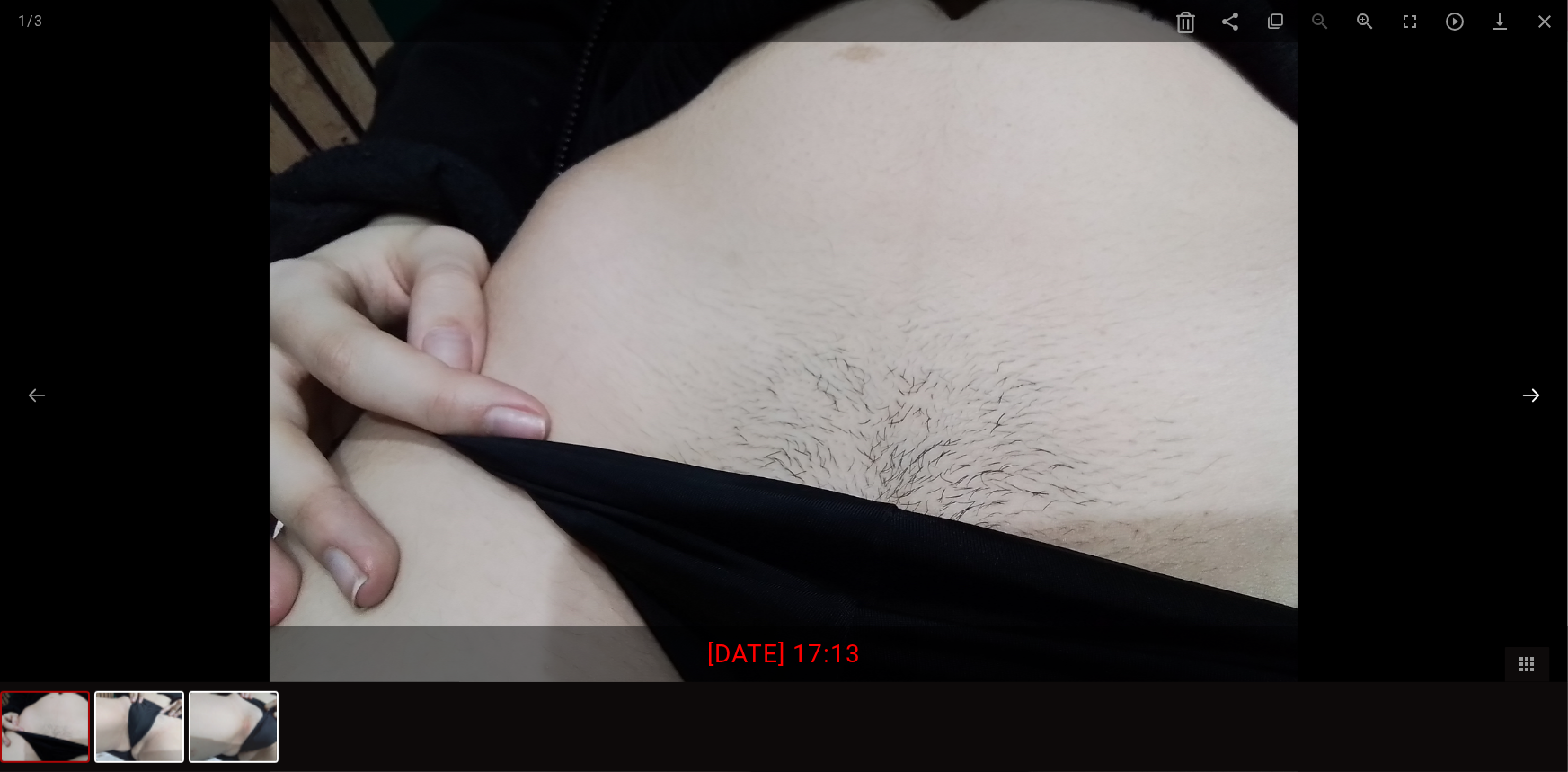
click at [1528, 403] on button at bounding box center [1531, 395] width 37 height 35
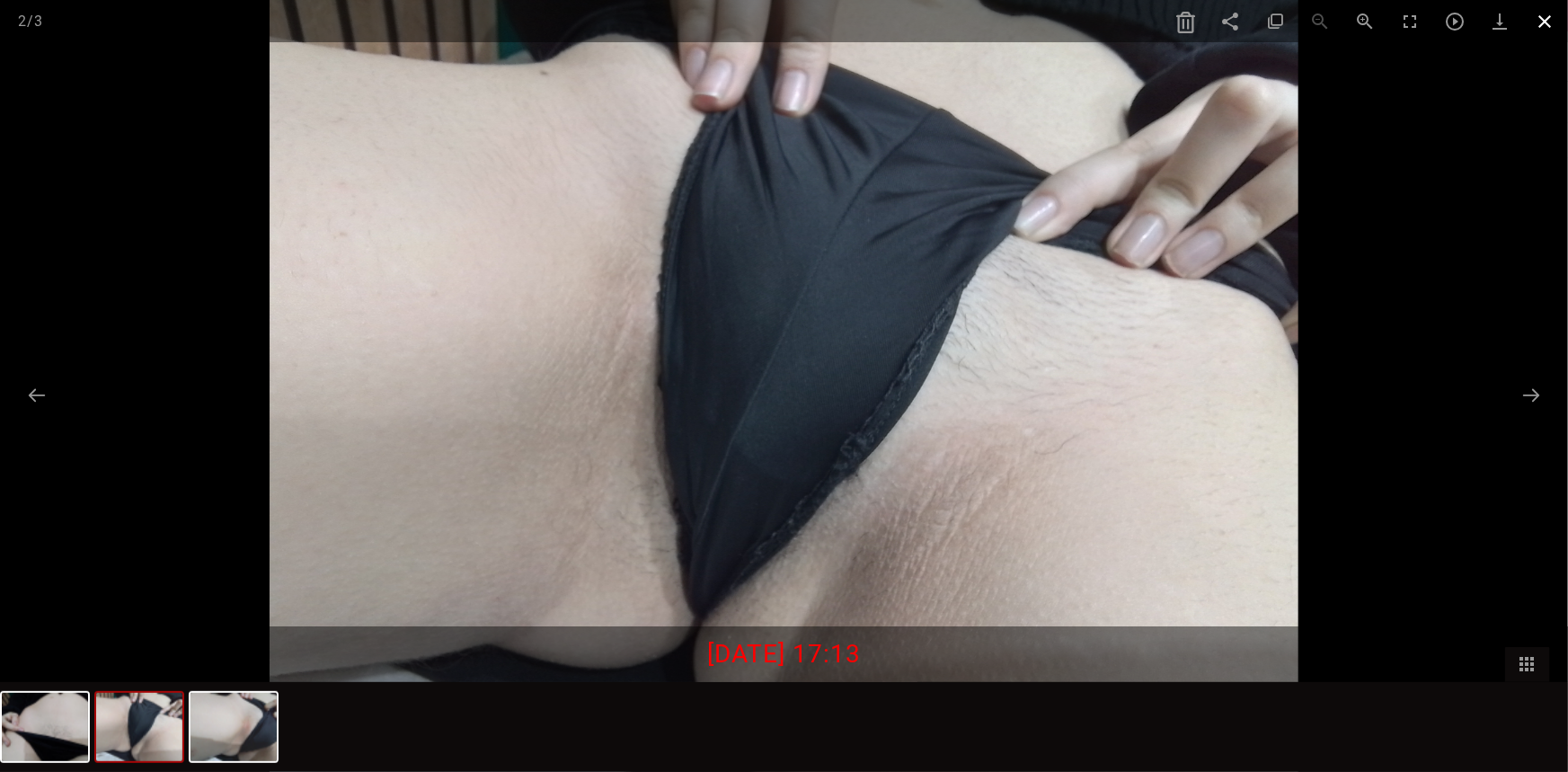
click at [1561, 34] on span at bounding box center [1545, 21] width 45 height 42
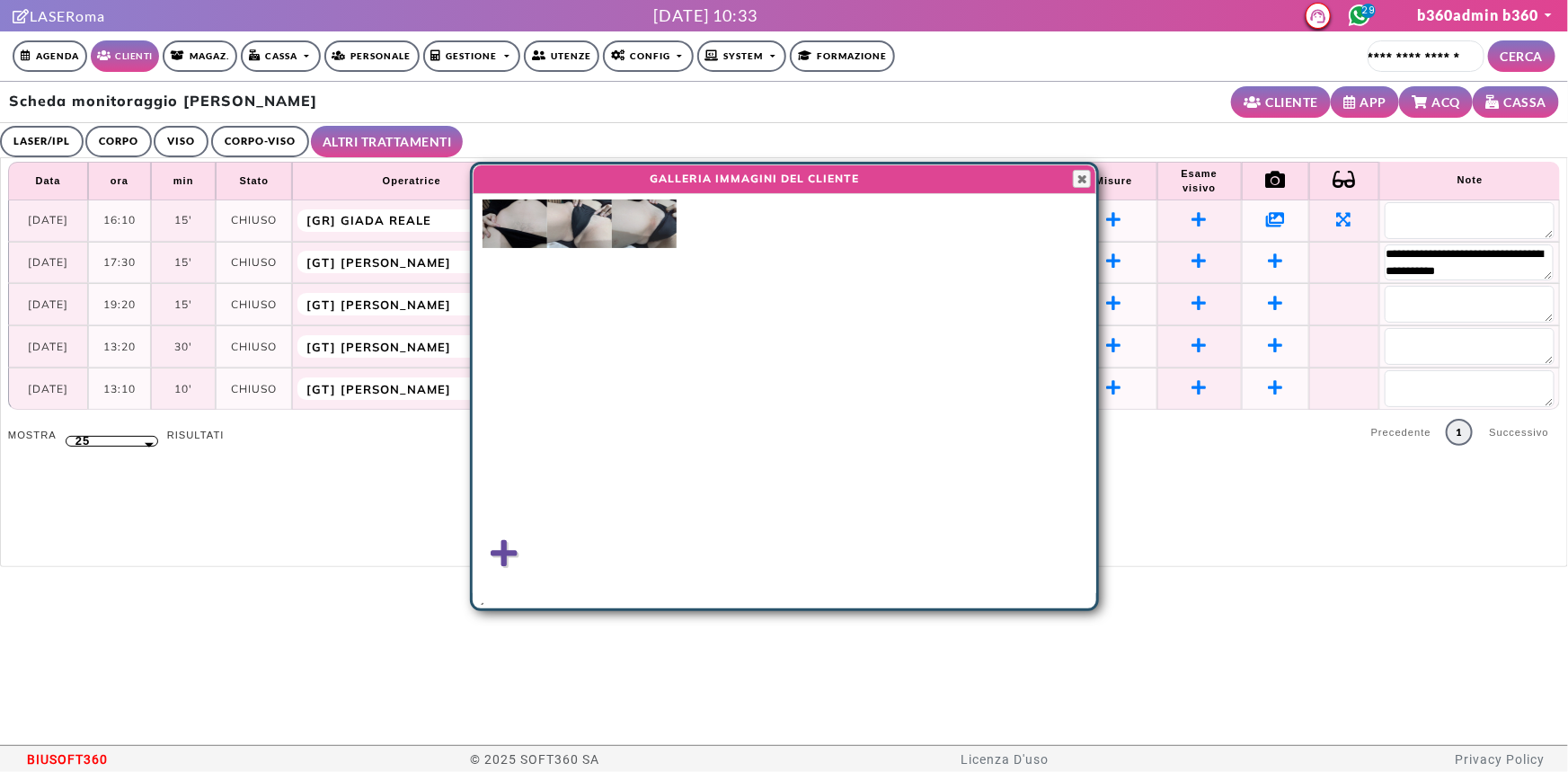
click at [674, 218] on img at bounding box center [644, 223] width 65 height 48
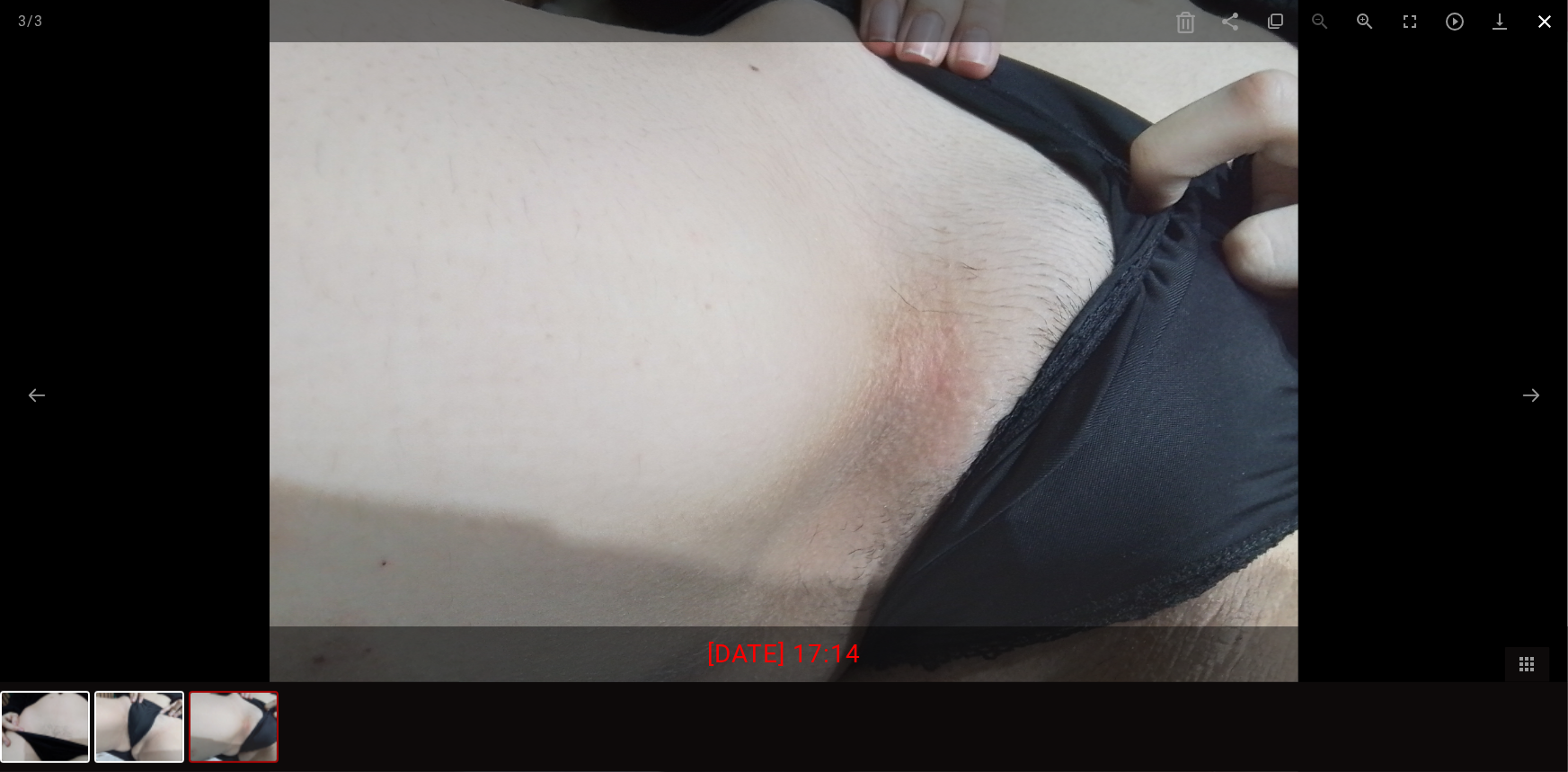
click at [1549, 15] on span at bounding box center [1545, 21] width 45 height 42
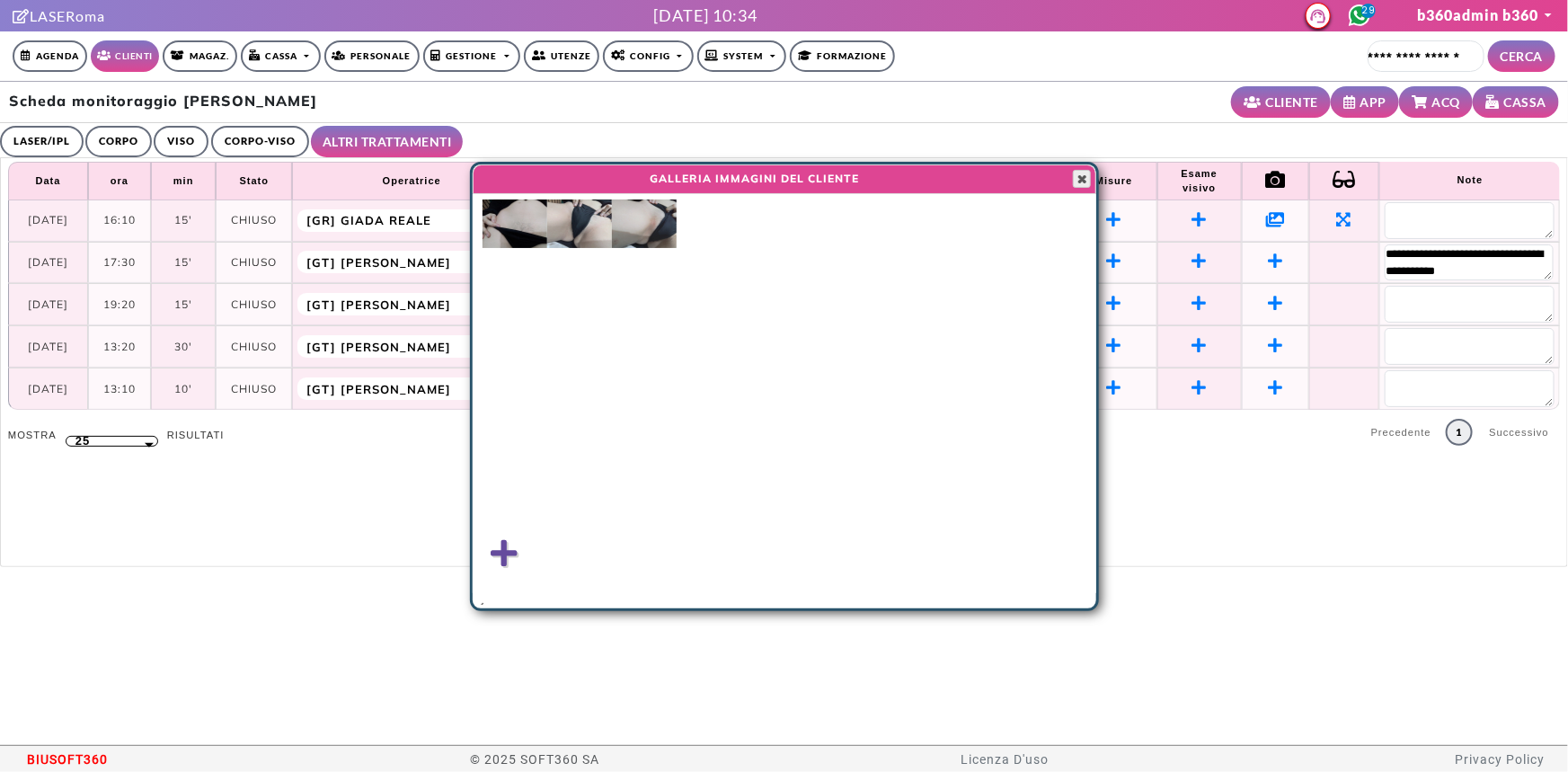
click at [1087, 174] on span "button" at bounding box center [1082, 179] width 15 height 15
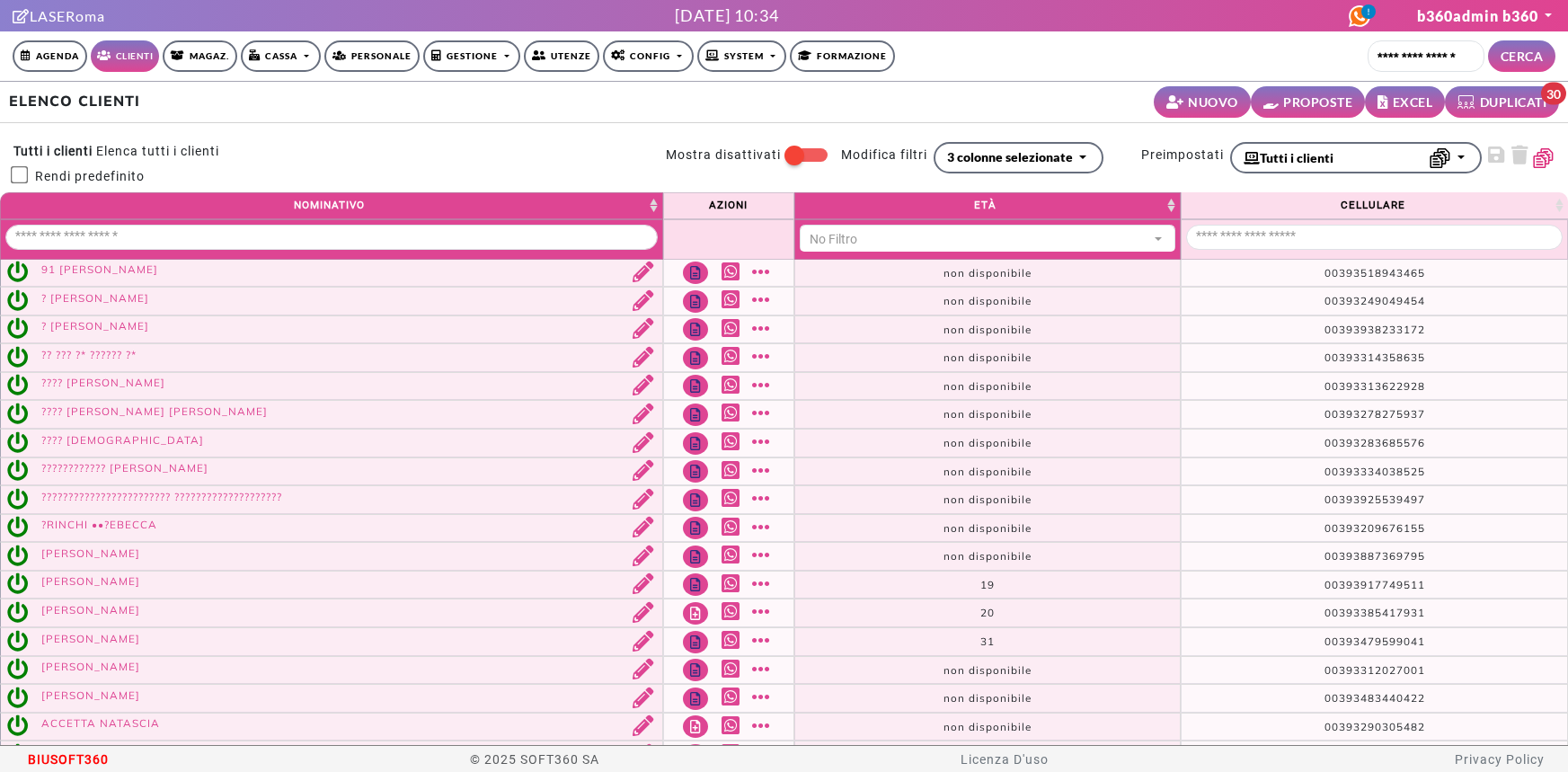
select select "**"
